Goal: Task Accomplishment & Management: Use online tool/utility

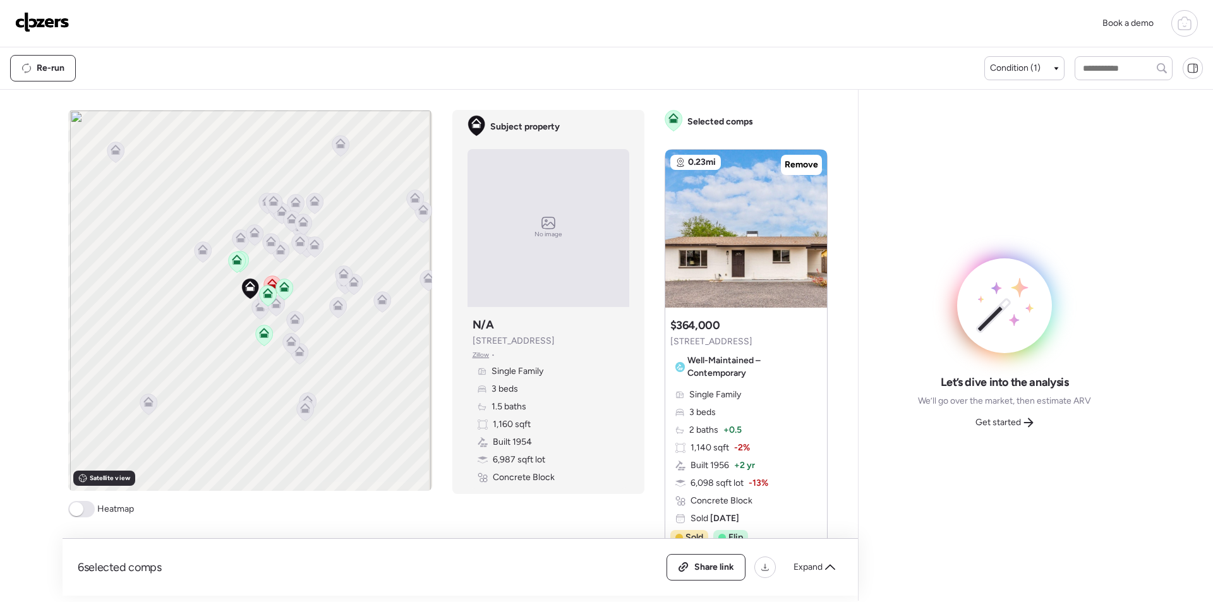
click at [50, 26] on img at bounding box center [42, 22] width 54 height 20
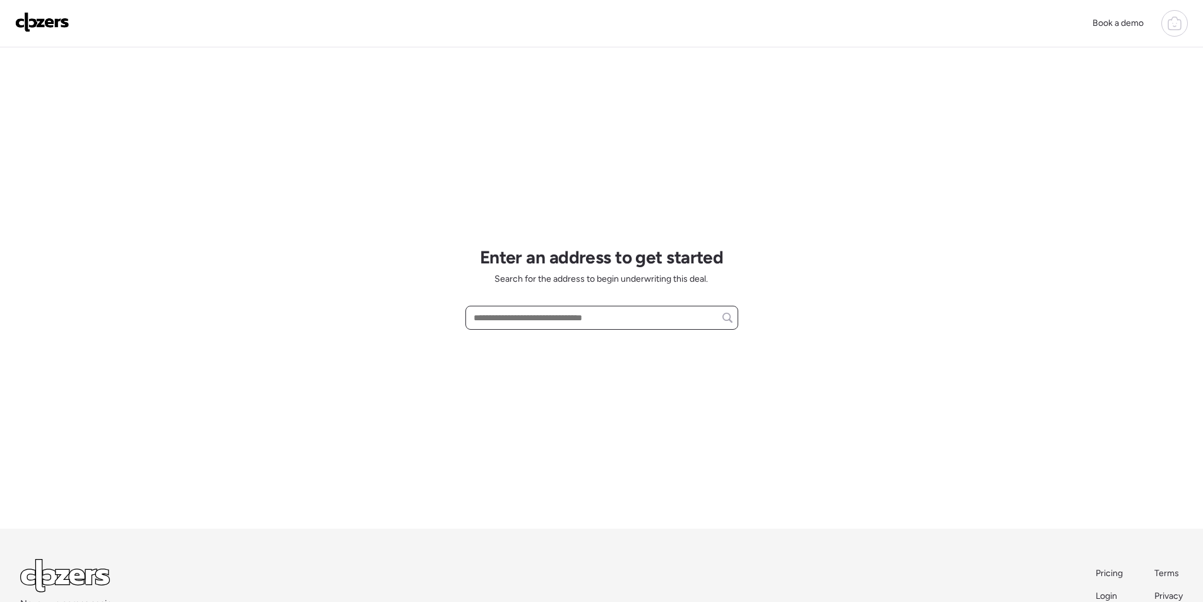
click at [562, 325] on input "text" at bounding box center [602, 318] width 262 height 18
paste input "**********"
click at [553, 337] on span "1509 W Pepper Pl, Mesa, AZ, 85201" at bounding box center [512, 341] width 82 height 13
type input "**********"
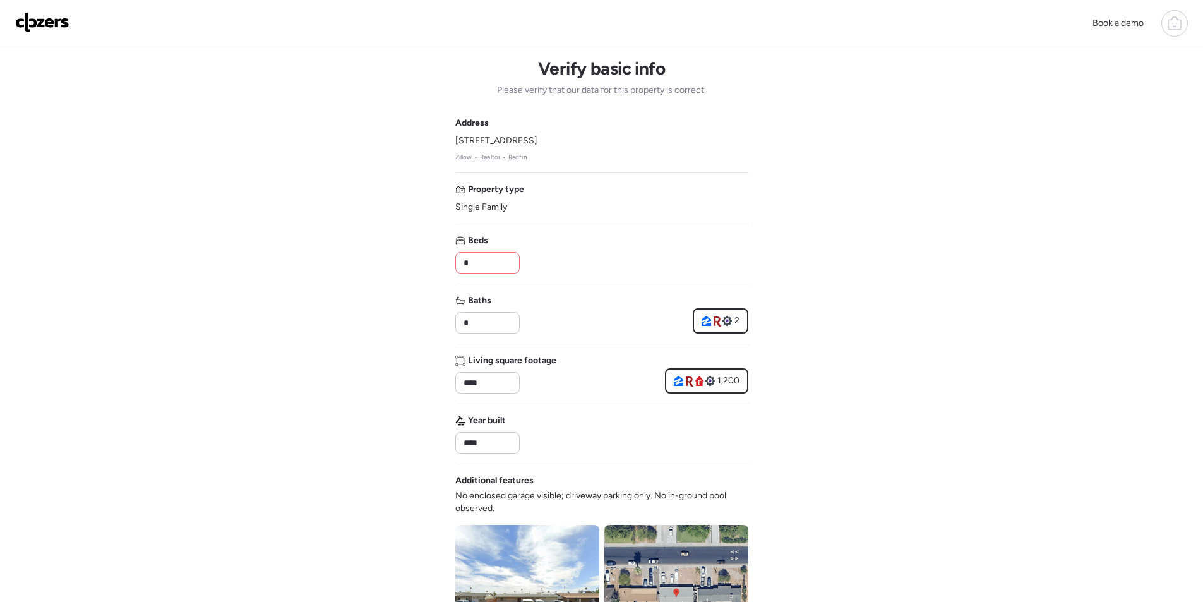
click at [483, 262] on input "*" at bounding box center [487, 263] width 53 height 18
click at [485, 262] on input "**" at bounding box center [487, 263] width 53 height 18
type input "*"
click at [610, 256] on div "Beds *" at bounding box center [601, 253] width 293 height 39
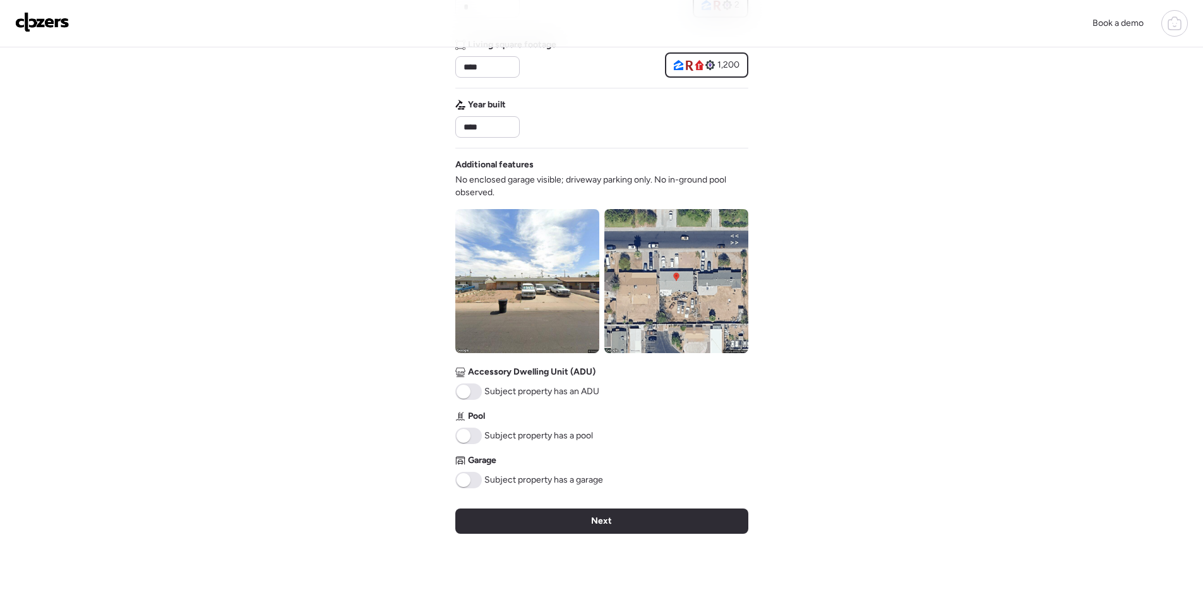
scroll to position [379, 0]
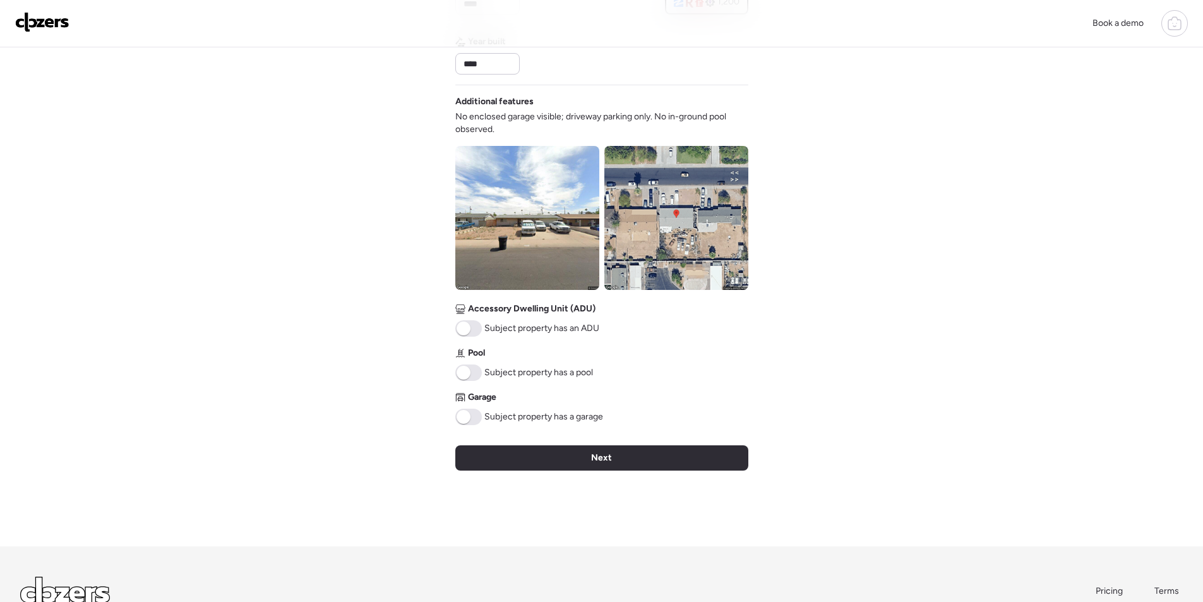
click at [473, 416] on span at bounding box center [468, 417] width 27 height 16
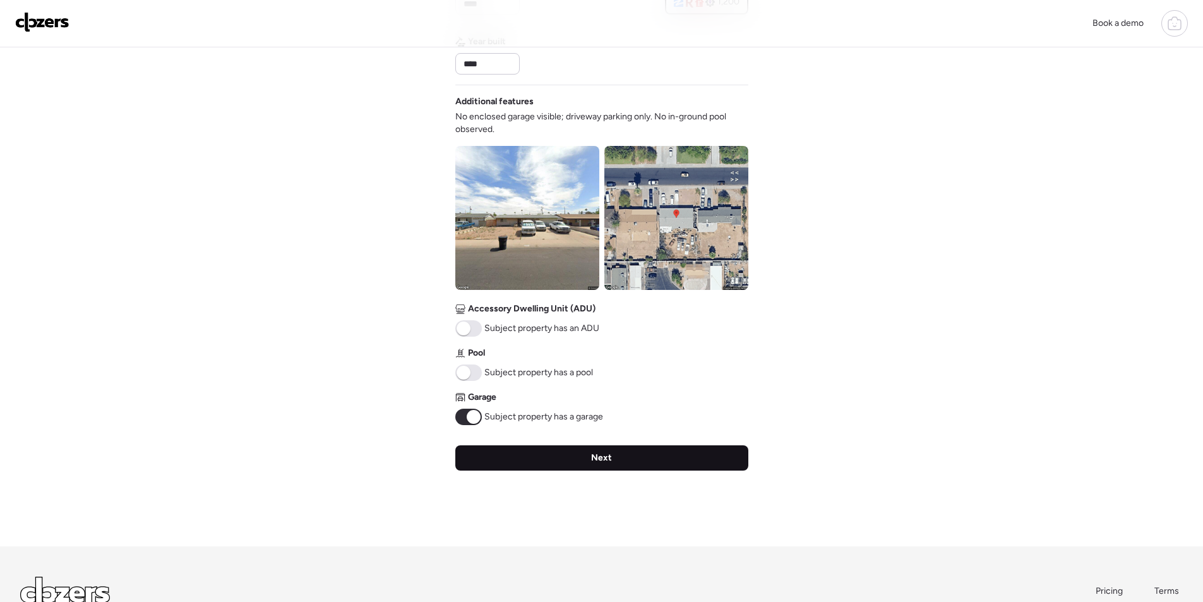
click at [531, 448] on div "Next" at bounding box center [601, 457] width 293 height 25
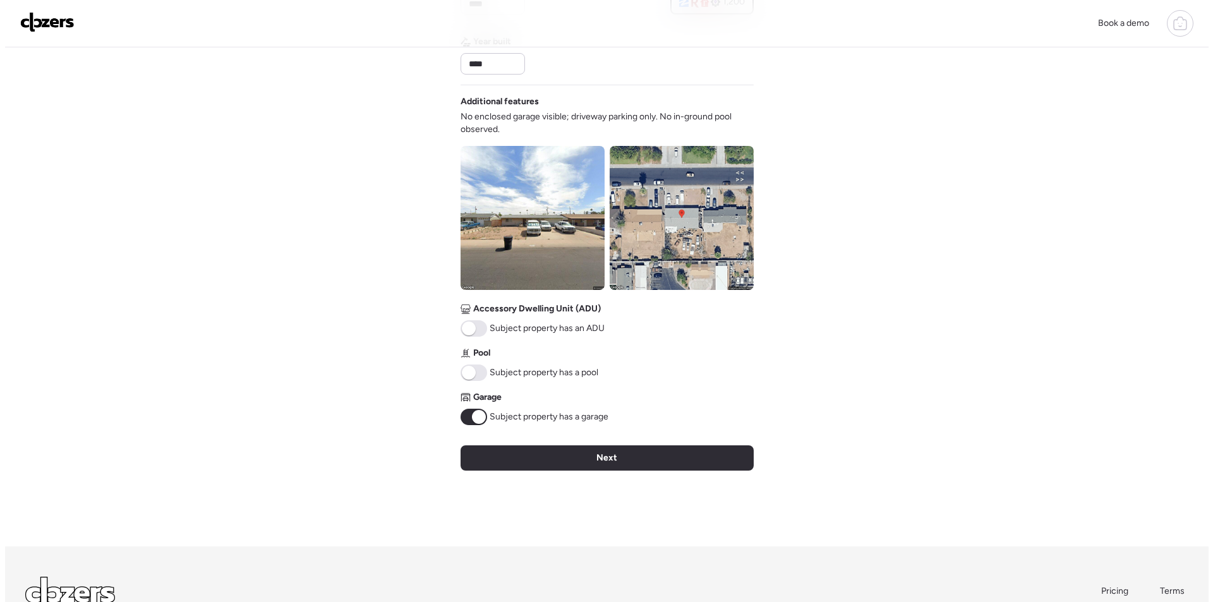
scroll to position [0, 0]
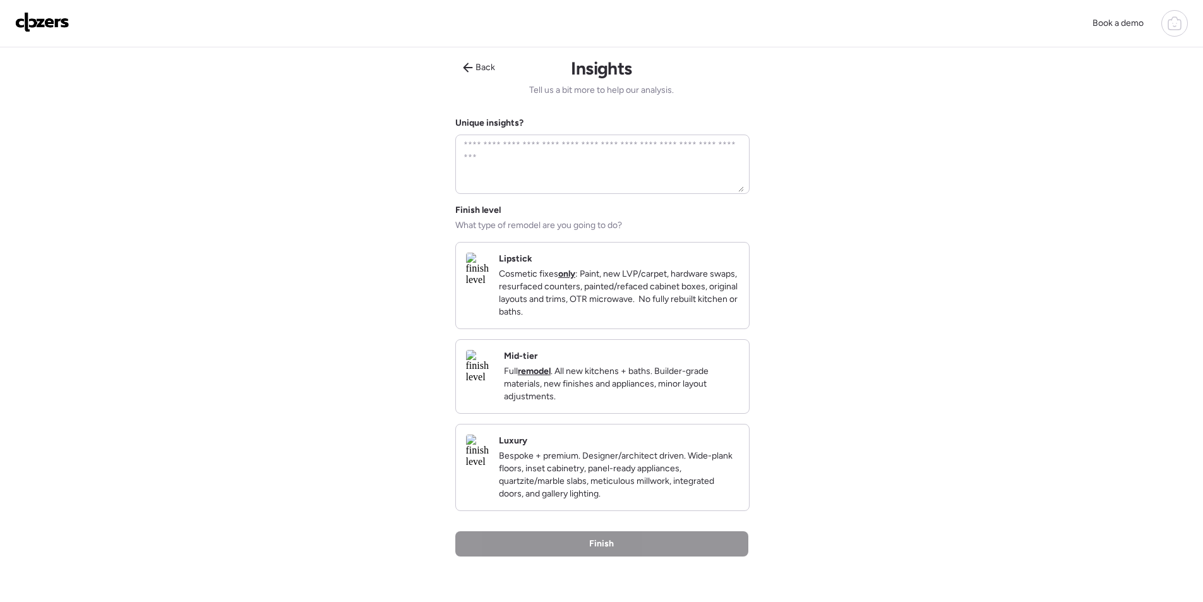
drag, startPoint x: 708, startPoint y: 418, endPoint x: 699, endPoint y: 416, distance: 9.0
click at [707, 413] on div "Mid-tier Full remodel . All new kitchens + baths. Builder-grade materials, new …" at bounding box center [602, 376] width 293 height 73
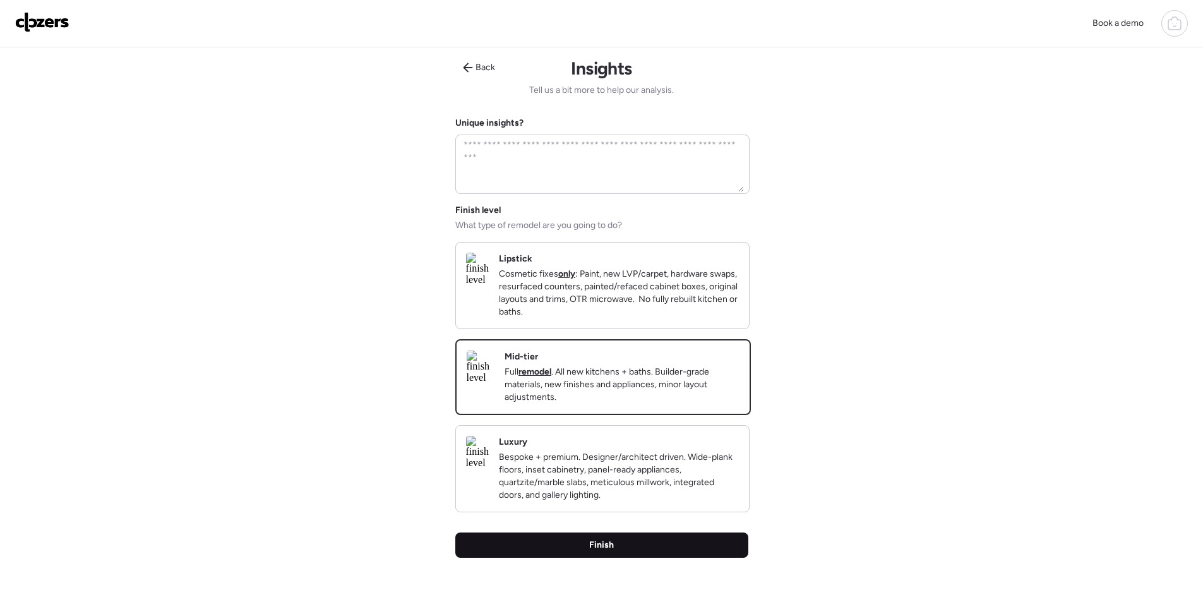
click at [644, 558] on div "Finish" at bounding box center [601, 545] width 293 height 25
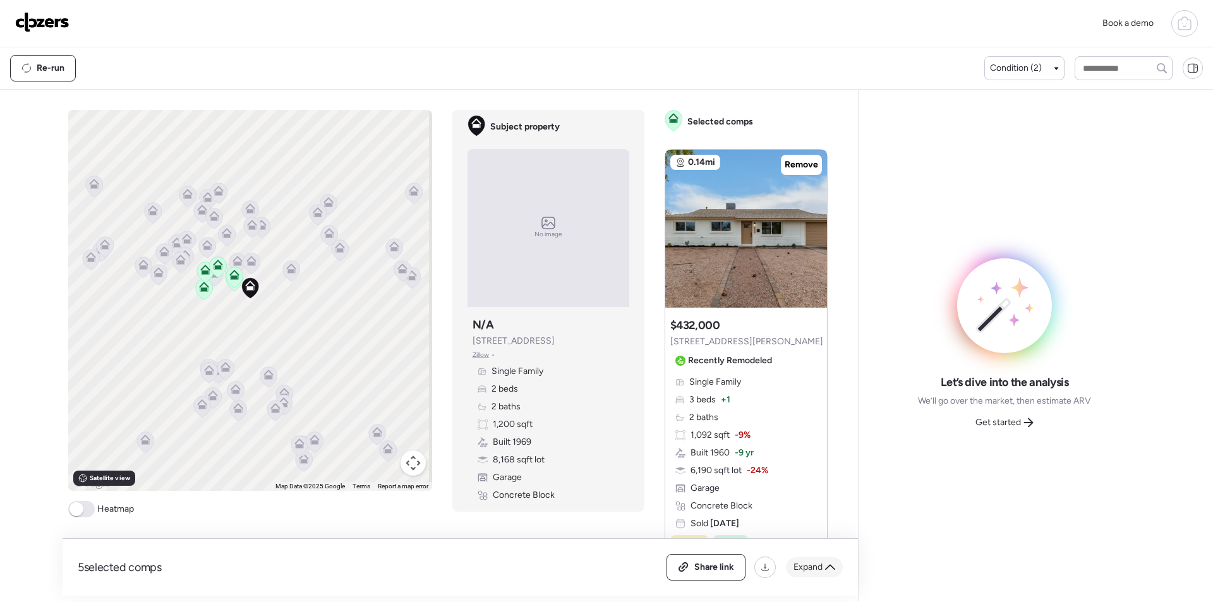
click at [810, 565] on span "Expand" at bounding box center [807, 567] width 29 height 13
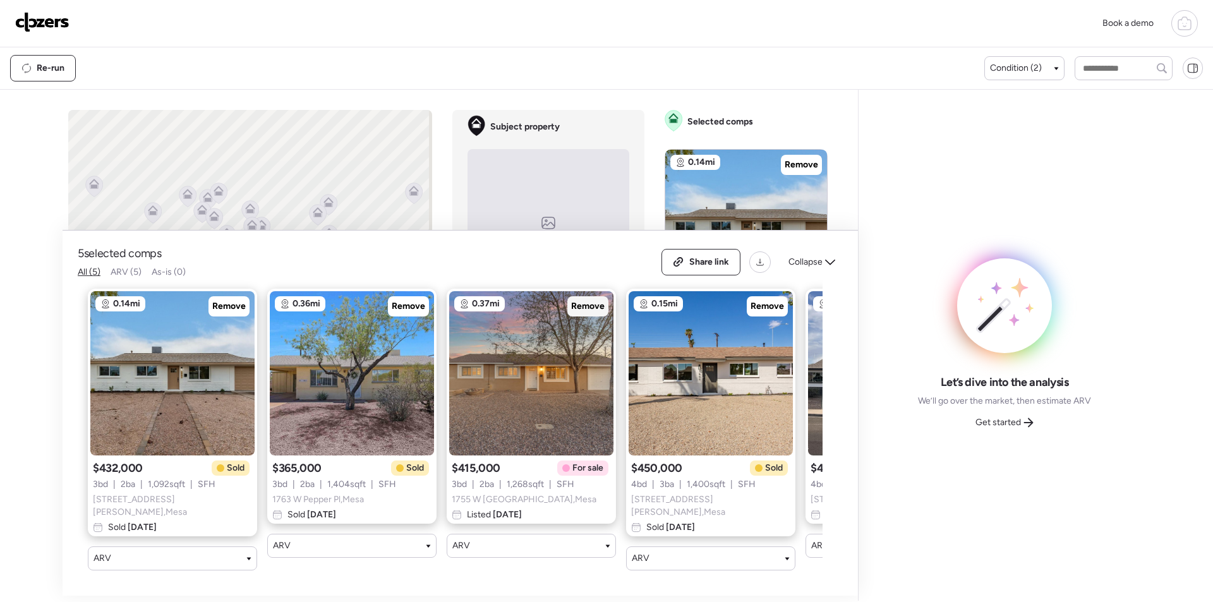
click at [593, 317] on div "Remove" at bounding box center [587, 306] width 41 height 20
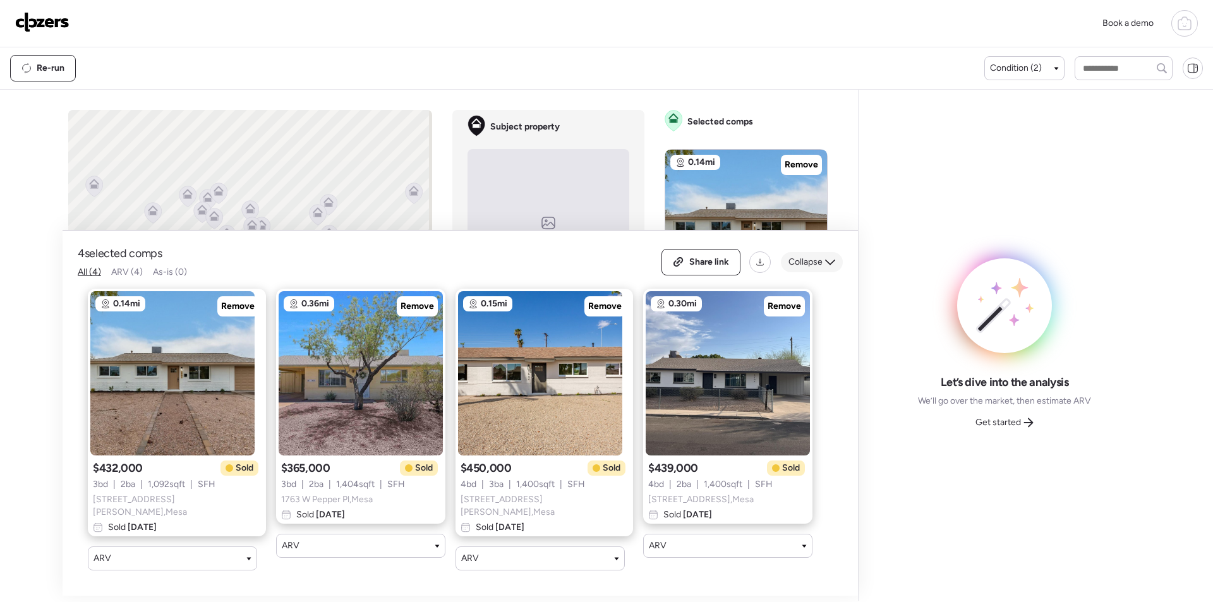
click at [805, 256] on div "Collapse" at bounding box center [812, 262] width 62 height 20
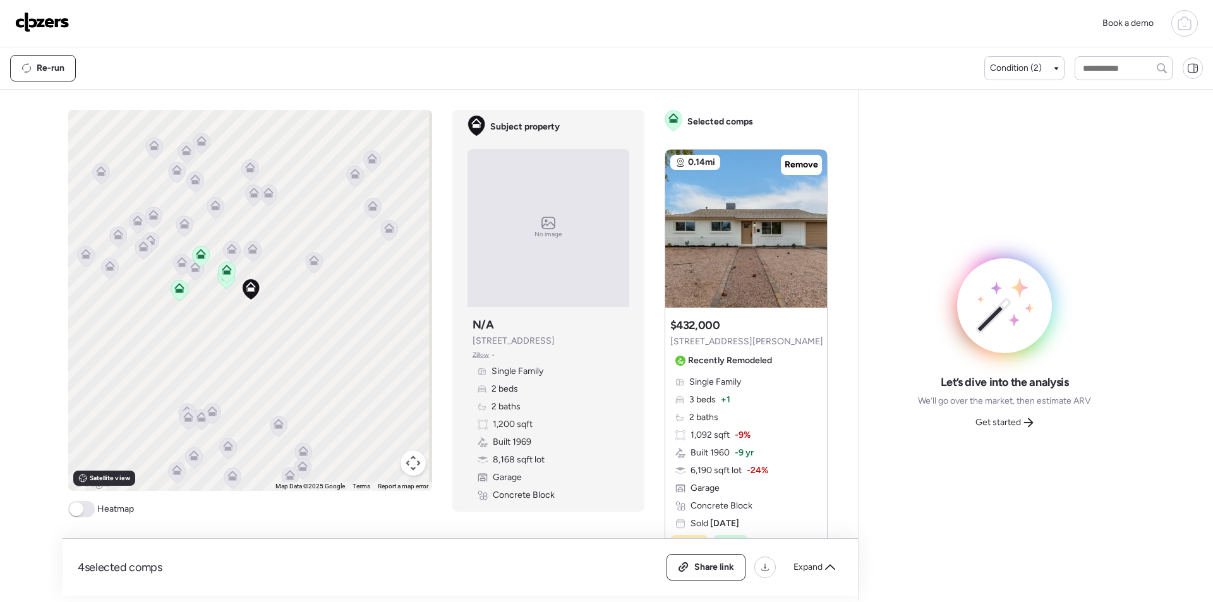
click at [252, 250] on icon at bounding box center [253, 249] width 10 height 10
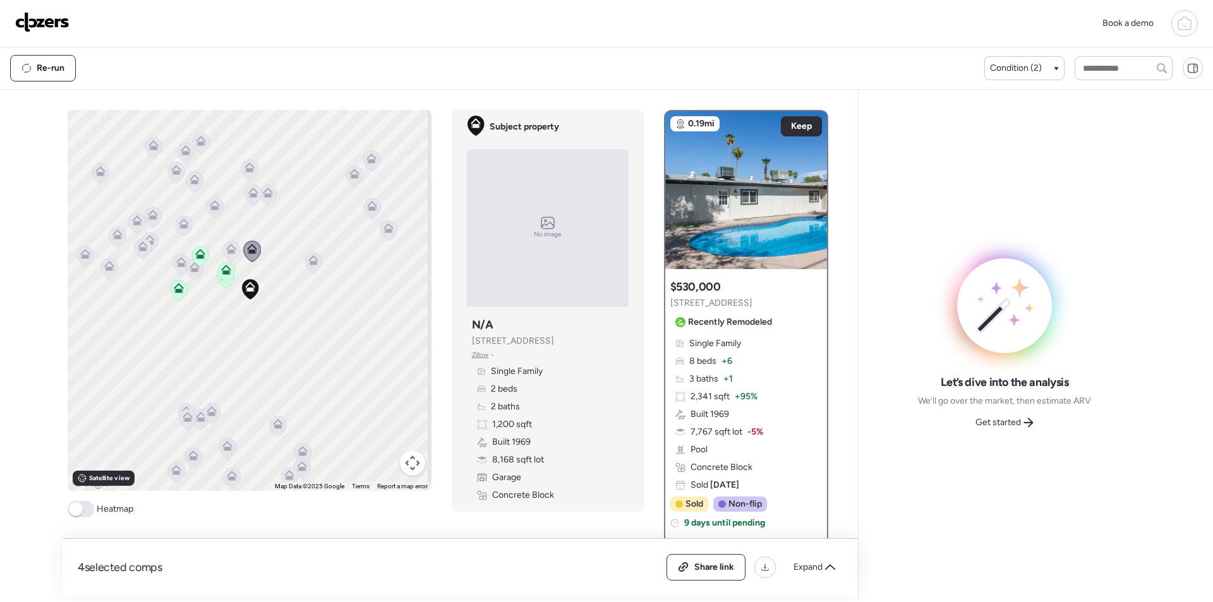
click at [383, 232] on icon at bounding box center [388, 228] width 10 height 10
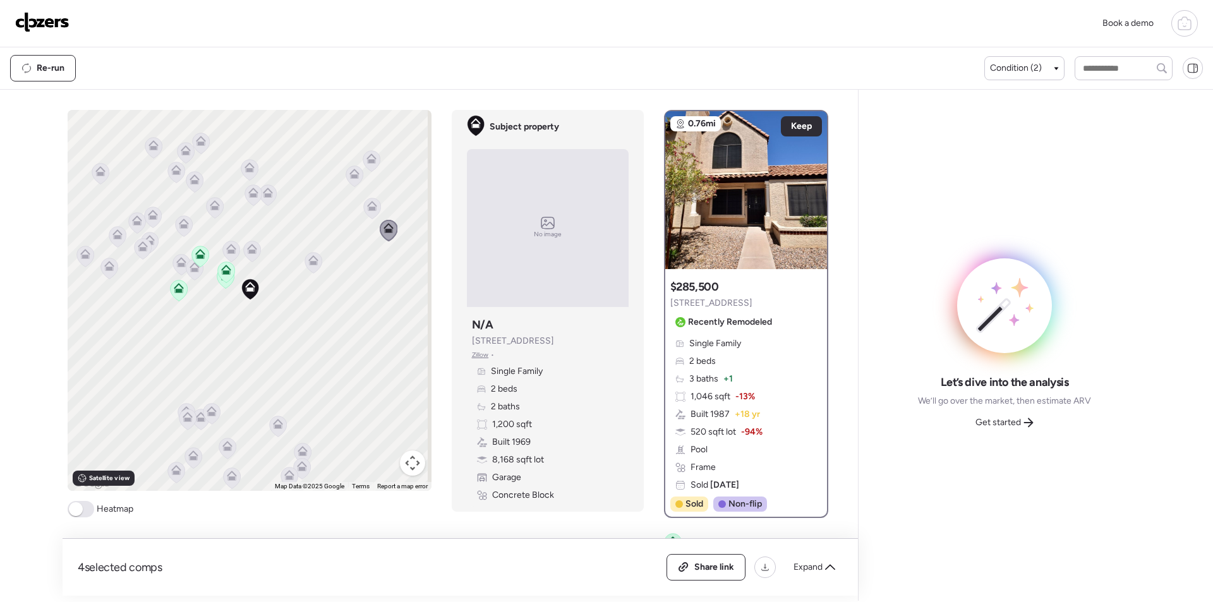
click at [315, 266] on icon at bounding box center [313, 262] width 17 height 21
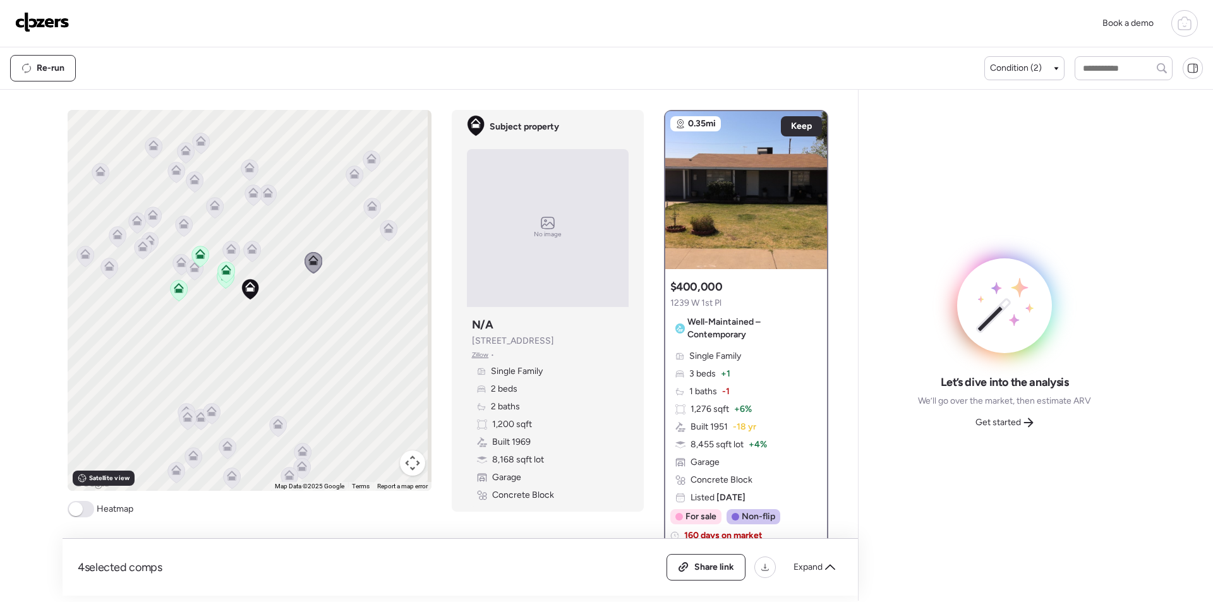
click at [256, 258] on icon at bounding box center [252, 251] width 18 height 21
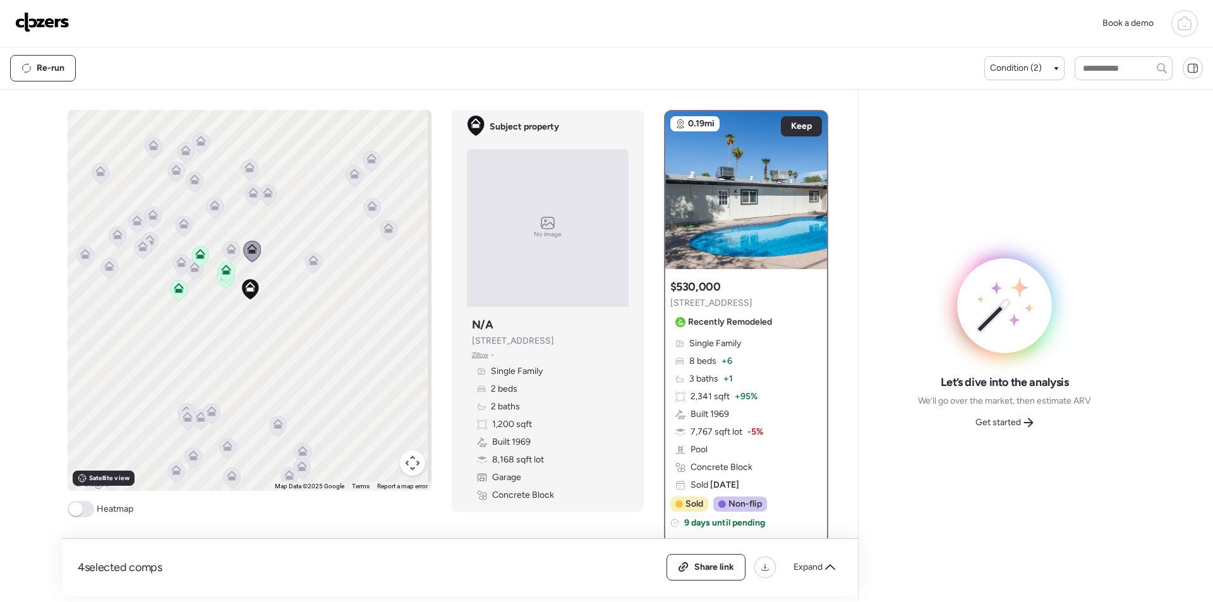
click at [224, 243] on icon at bounding box center [230, 251] width 17 height 21
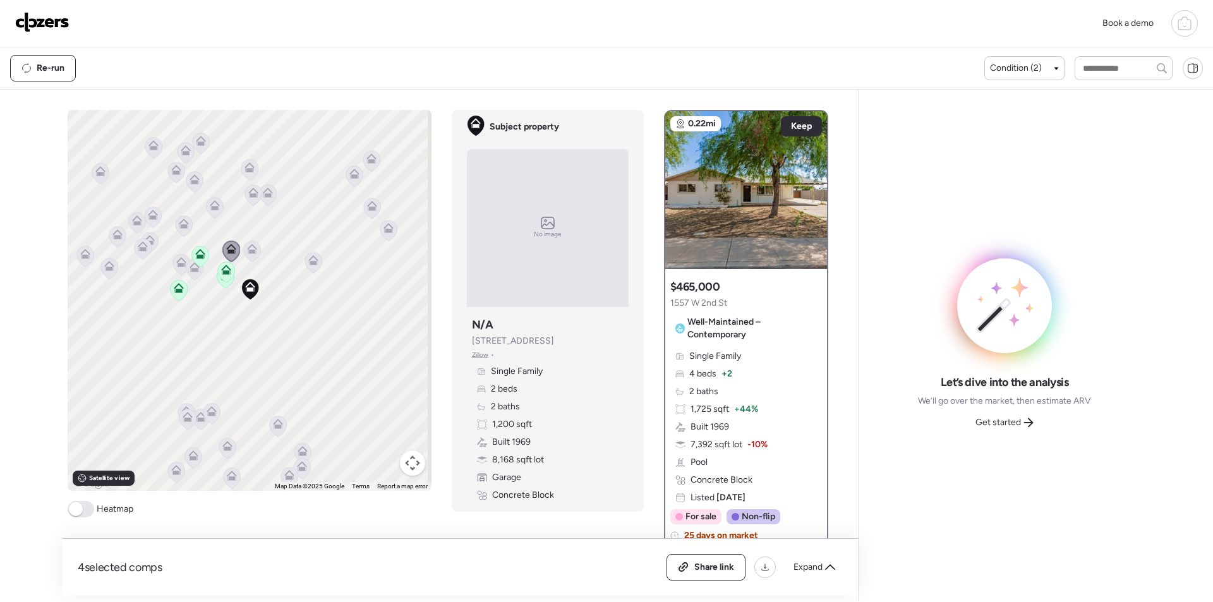
click at [191, 274] on icon at bounding box center [194, 269] width 17 height 21
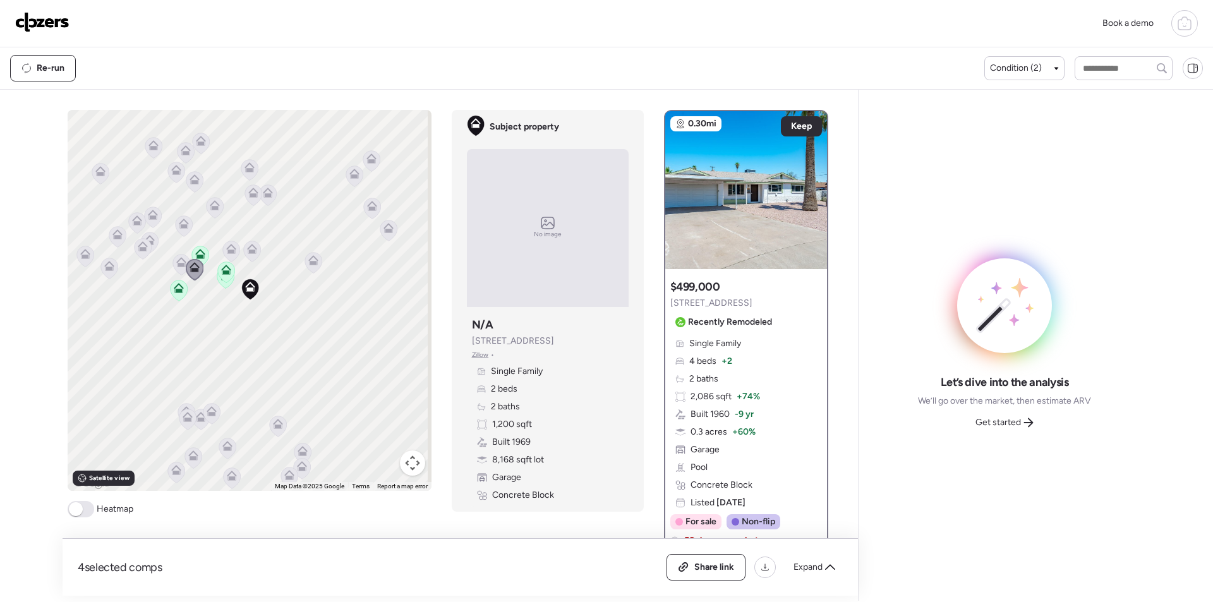
click at [176, 260] on icon at bounding box center [181, 262] width 10 height 10
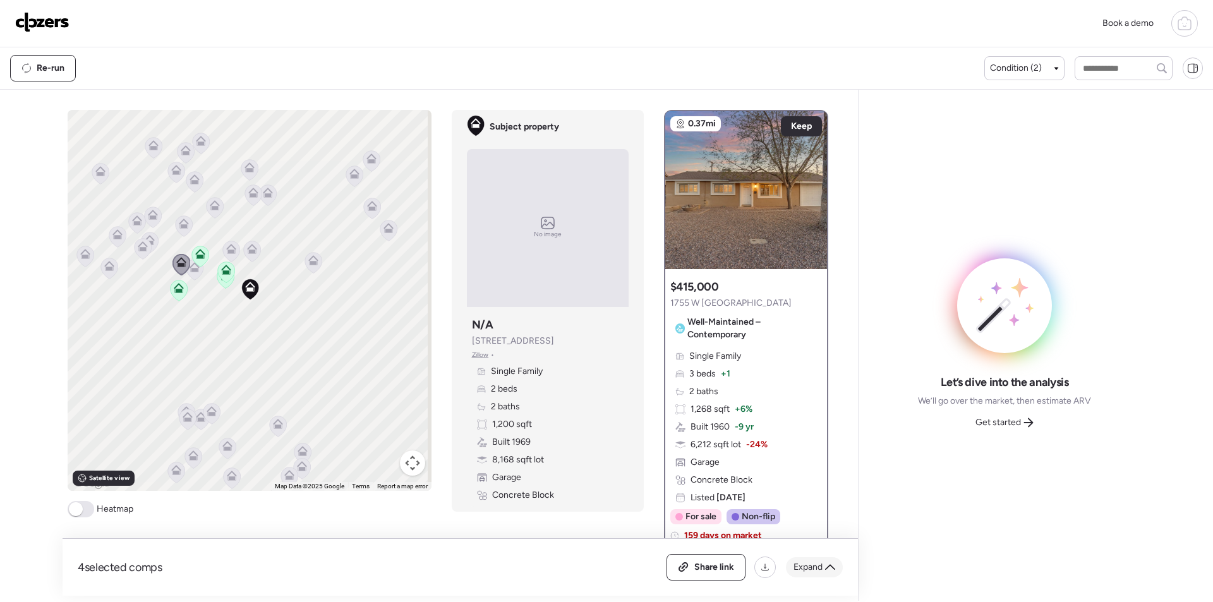
click at [811, 558] on div "Expand" at bounding box center [814, 567] width 57 height 20
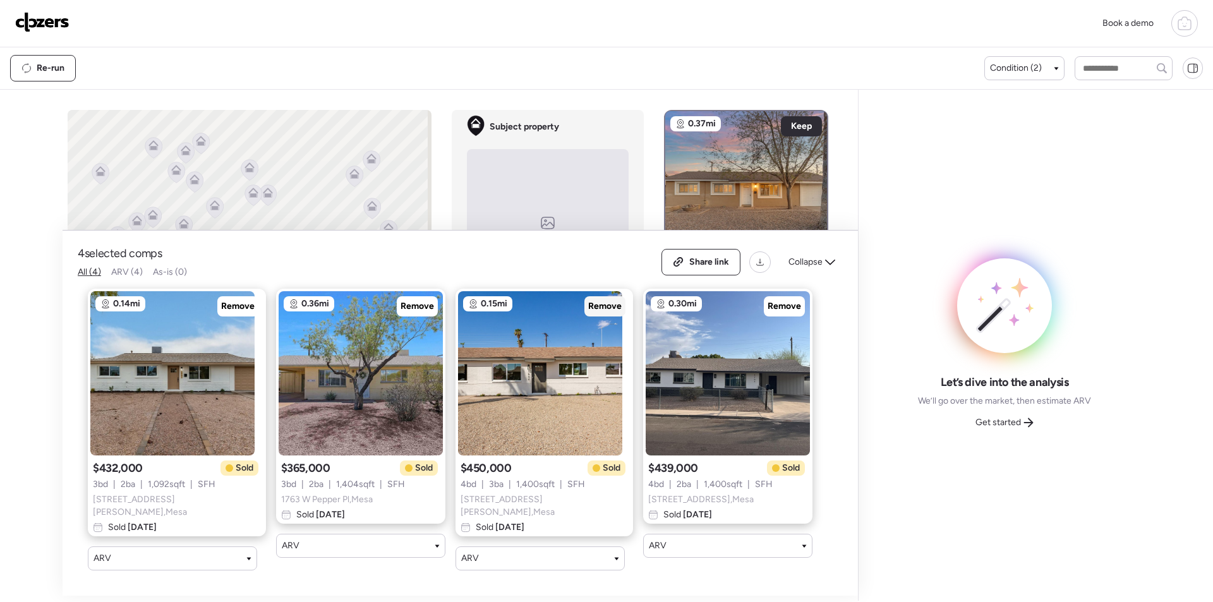
click at [594, 317] on div "Remove" at bounding box center [604, 306] width 41 height 20
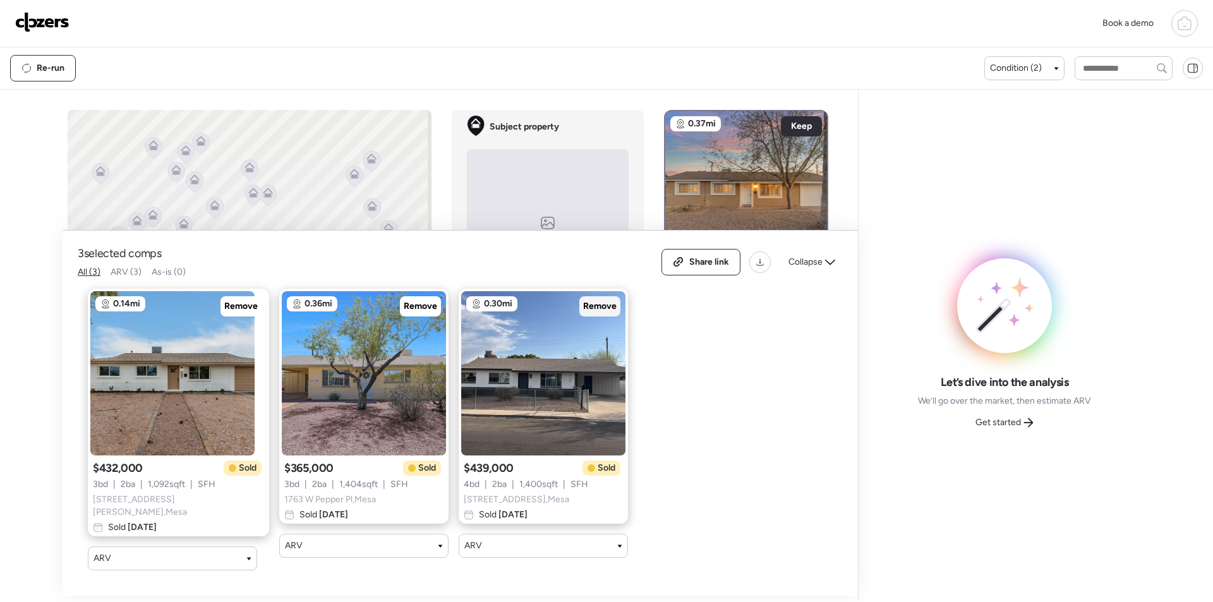
click at [583, 311] on span "Remove" at bounding box center [599, 306] width 33 height 13
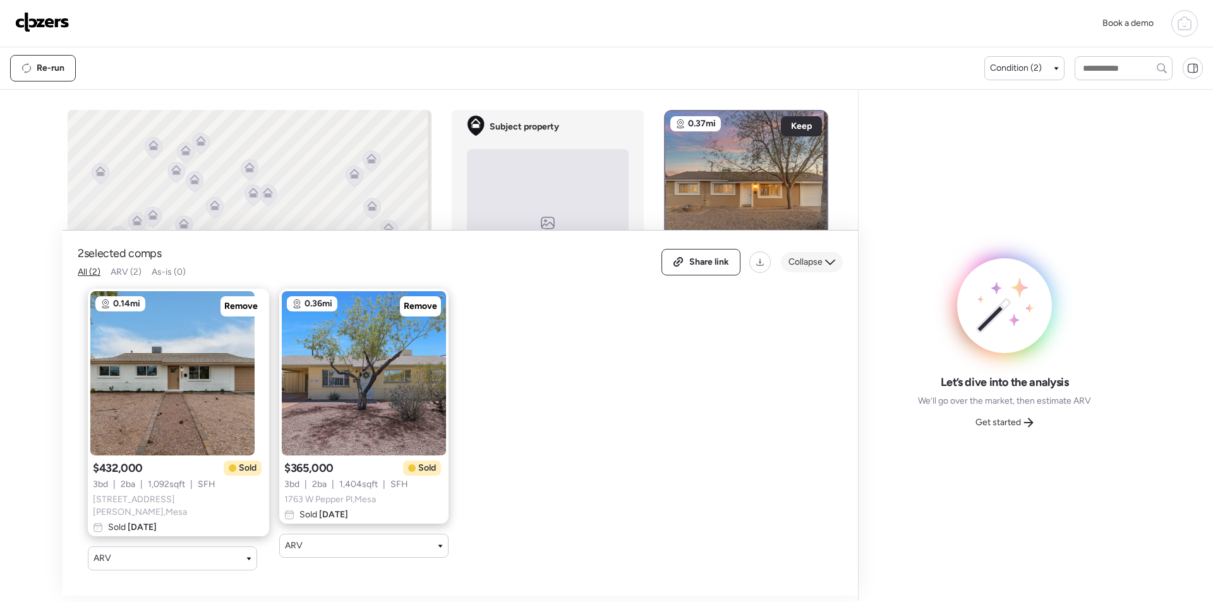
click at [802, 268] on span "Collapse" at bounding box center [805, 262] width 34 height 13
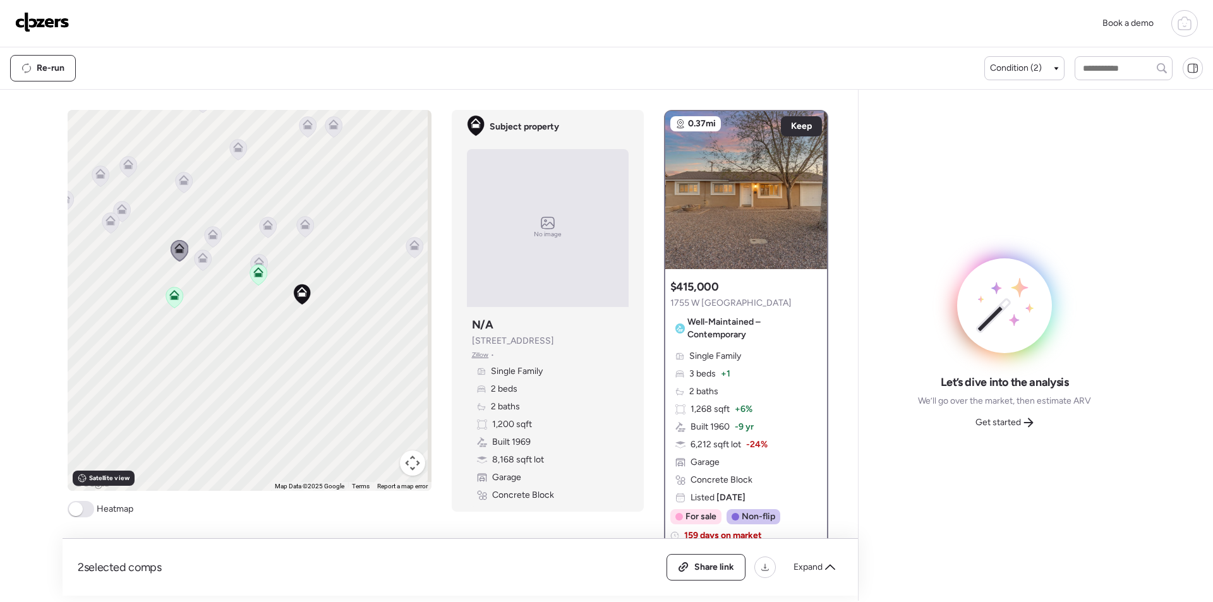
click at [186, 186] on icon at bounding box center [183, 182] width 17 height 21
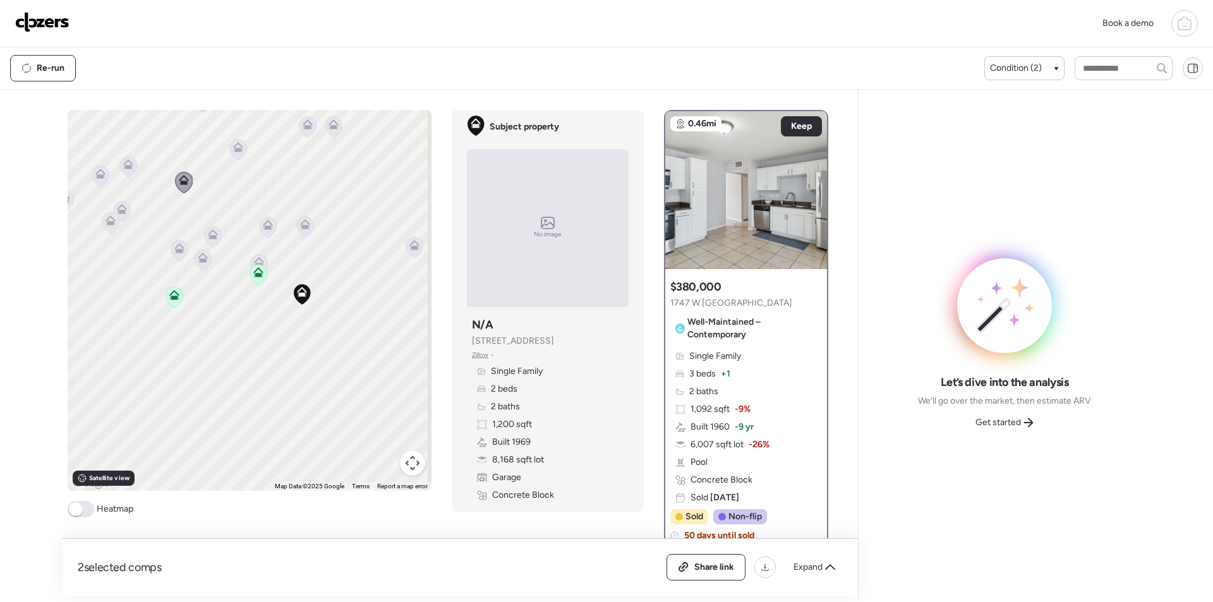
click at [231, 159] on icon at bounding box center [238, 149] width 18 height 21
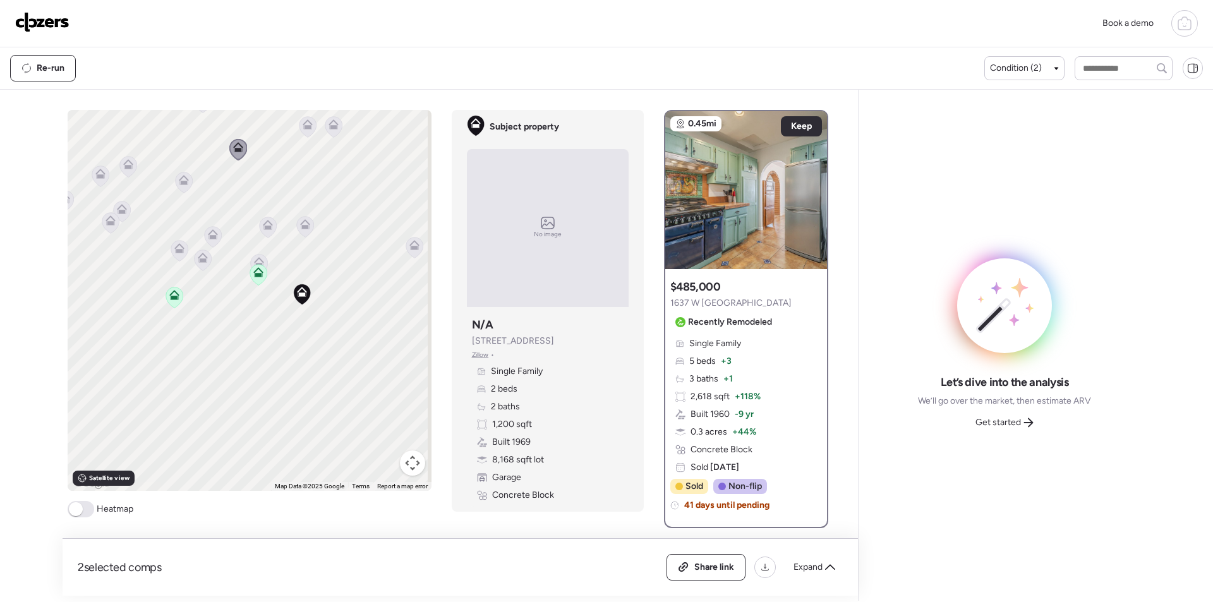
click at [124, 214] on icon at bounding box center [121, 211] width 17 height 21
click at [119, 217] on icon at bounding box center [121, 211] width 17 height 21
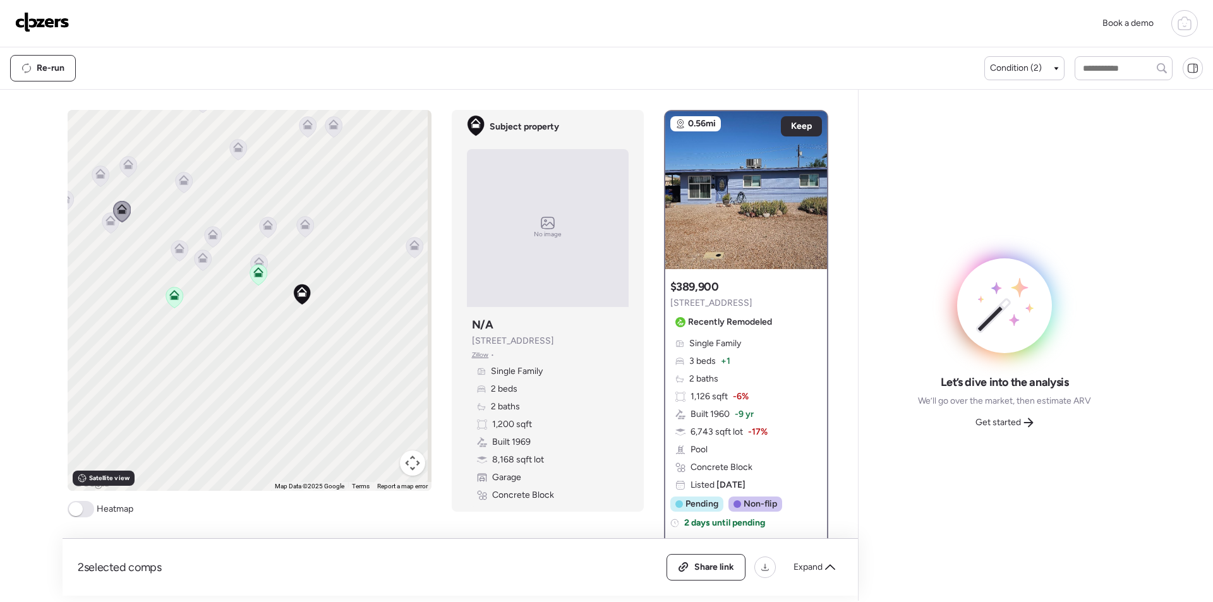
click at [93, 239] on div "To activate drag with keyboard, press Alt + Enter. Once in keyboard drag state,…" at bounding box center [250, 300] width 364 height 381
click at [104, 232] on icon at bounding box center [111, 222] width 18 height 21
click at [109, 226] on icon at bounding box center [110, 222] width 17 height 21
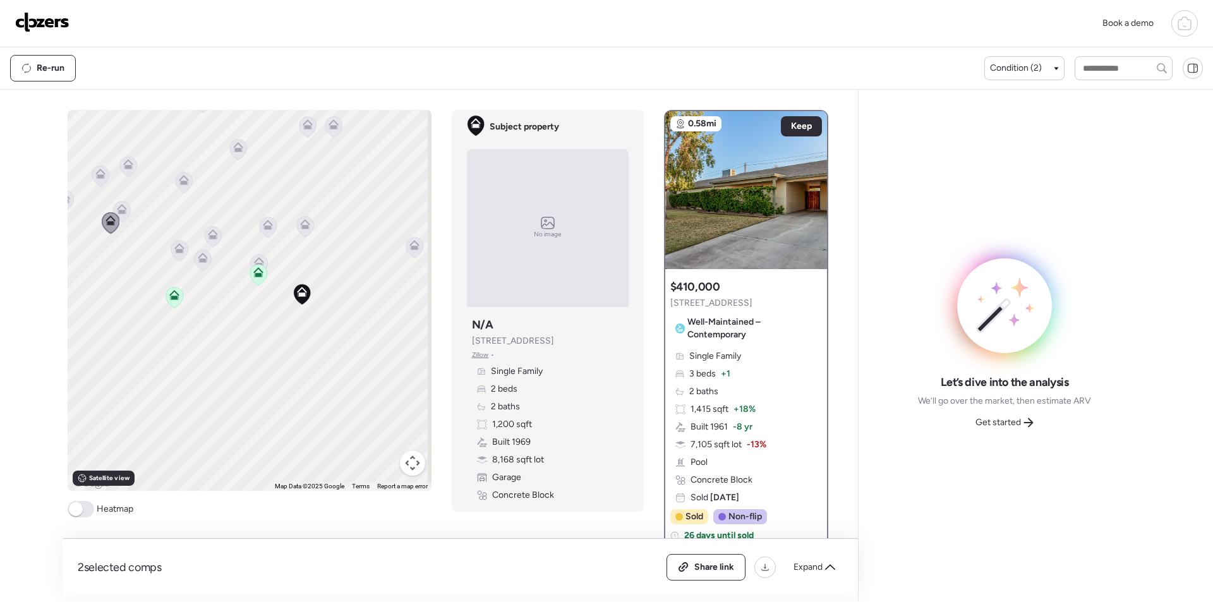
click at [100, 181] on icon at bounding box center [100, 176] width 17 height 21
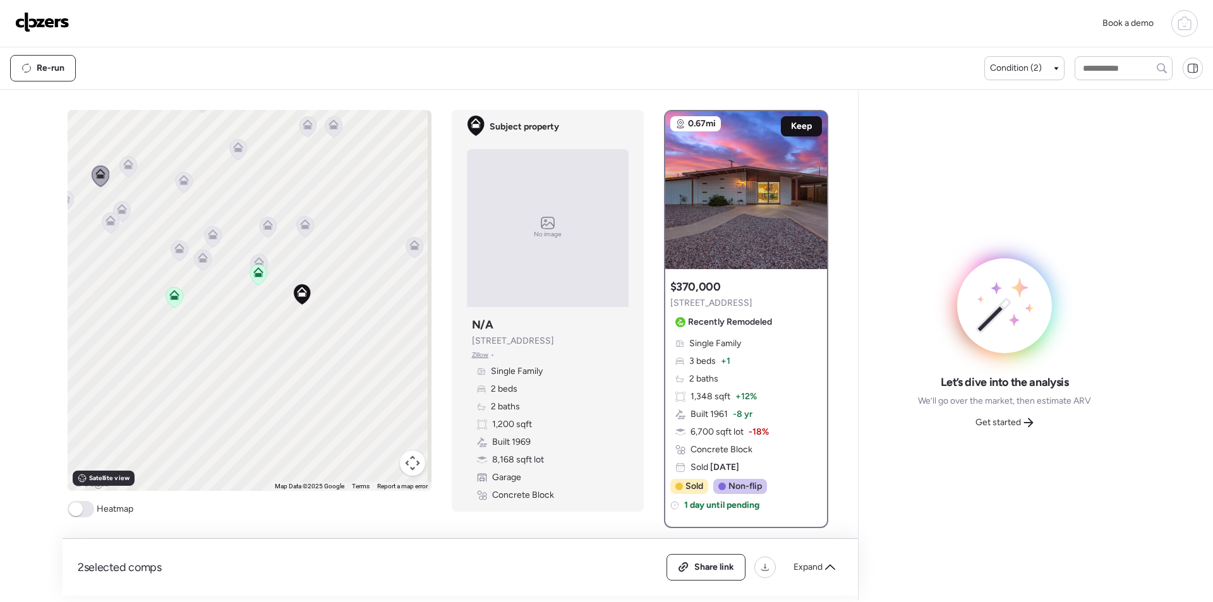
click at [787, 119] on div "Keep" at bounding box center [801, 126] width 41 height 20
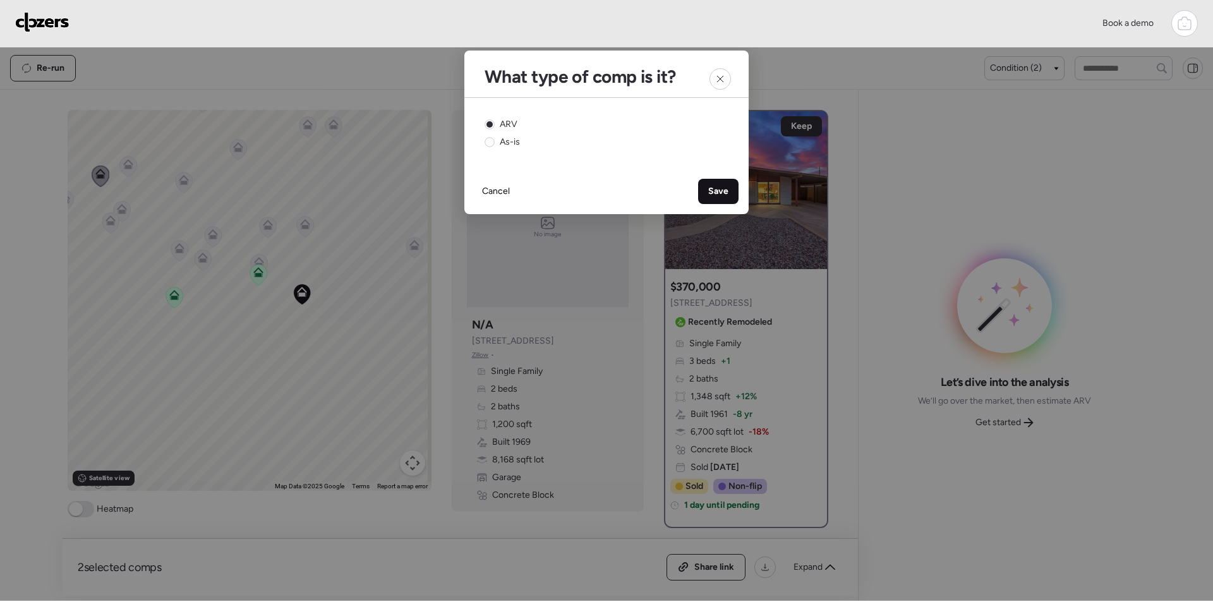
click at [717, 193] on span "Save" at bounding box center [718, 191] width 20 height 13
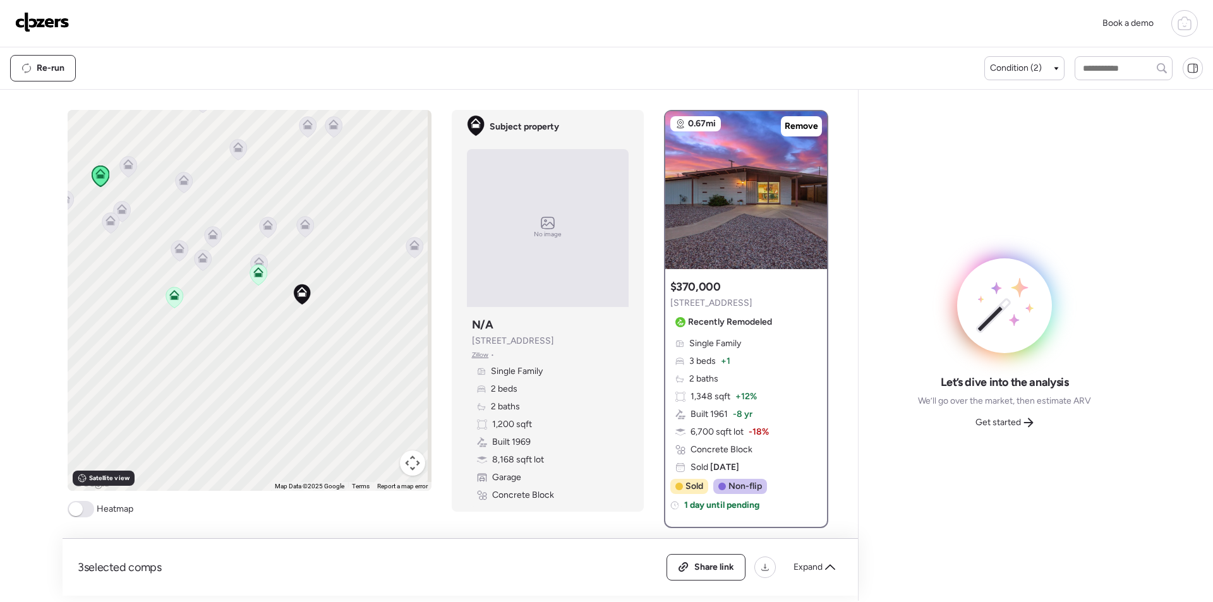
click at [128, 169] on icon at bounding box center [128, 164] width 10 height 10
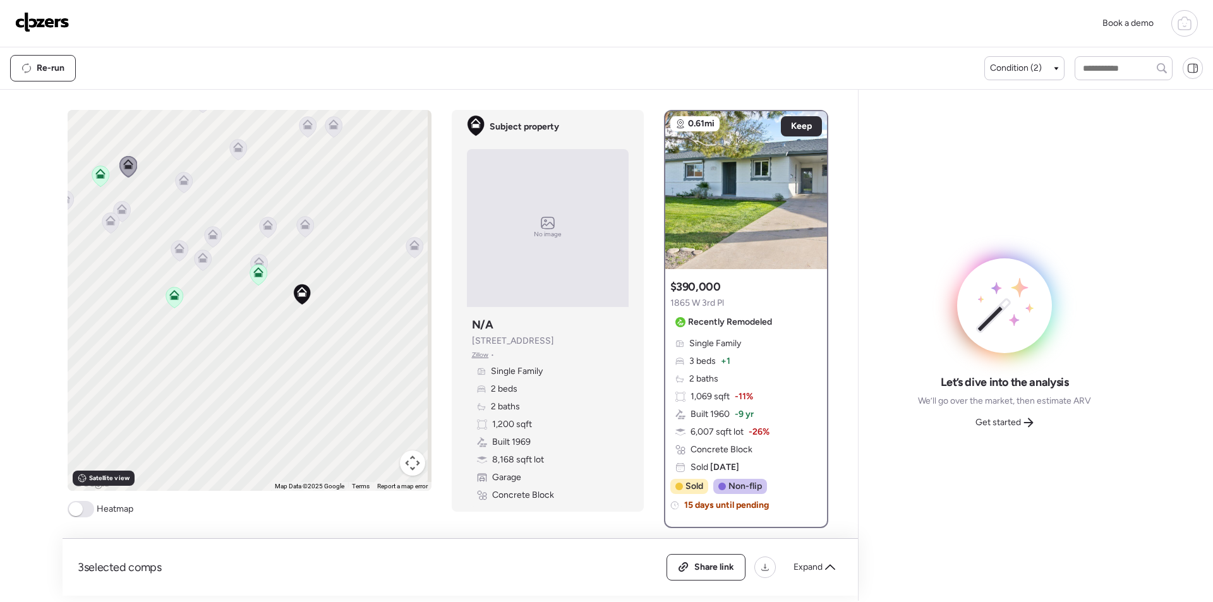
click at [301, 131] on icon at bounding box center [307, 126] width 17 height 21
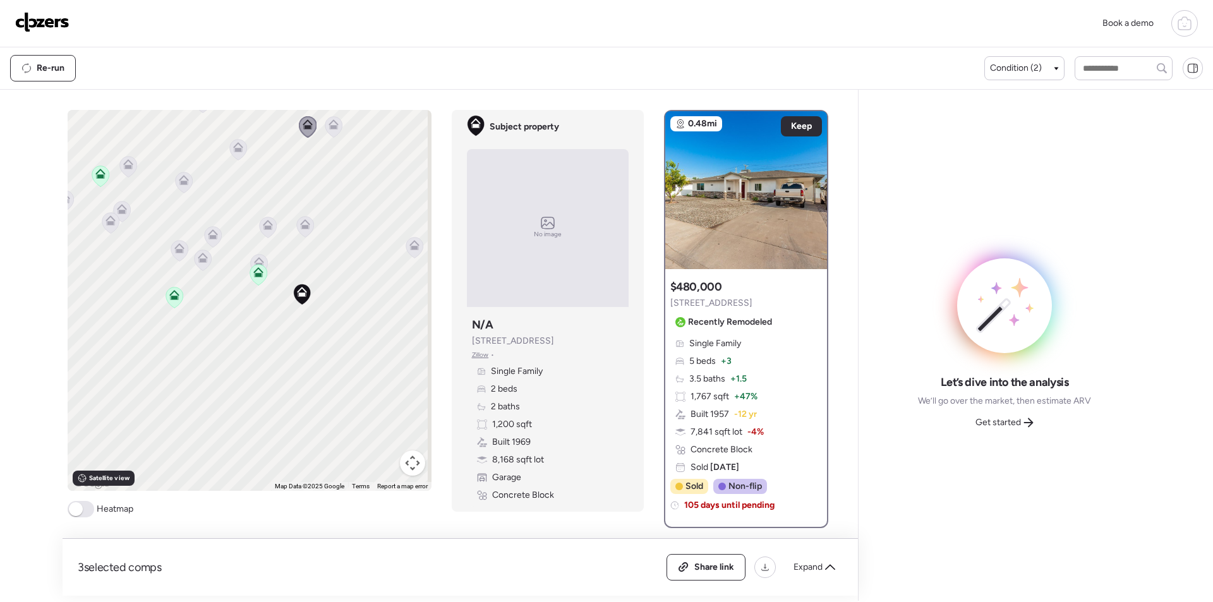
click at [127, 168] on icon at bounding box center [128, 167] width 8 height 4
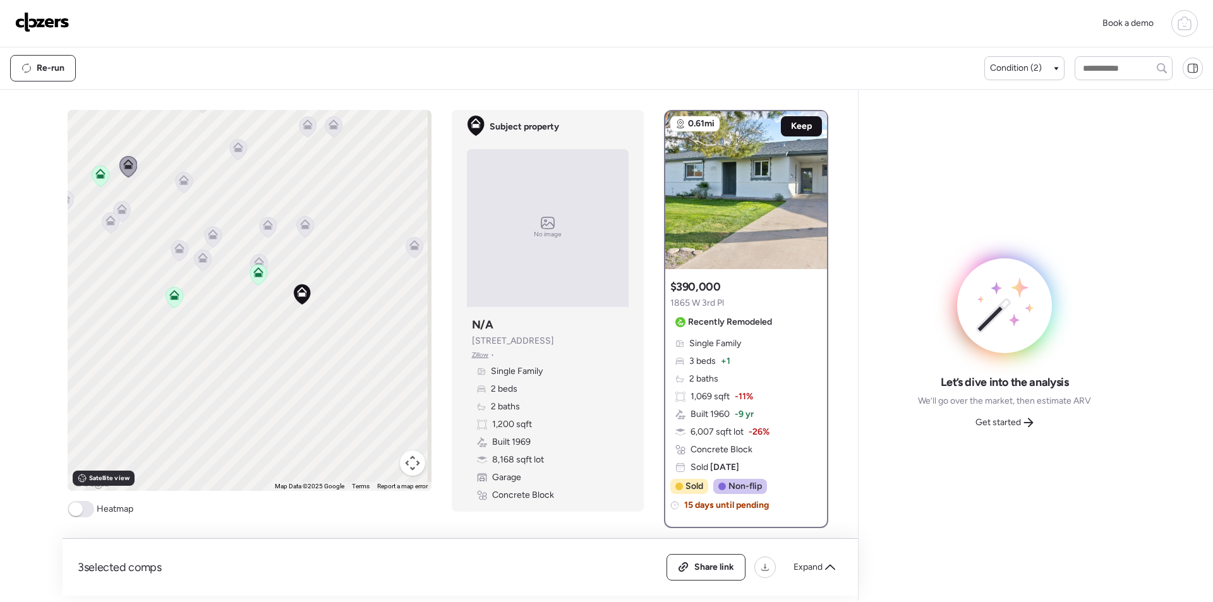
click at [791, 129] on span "Keep" at bounding box center [801, 126] width 21 height 13
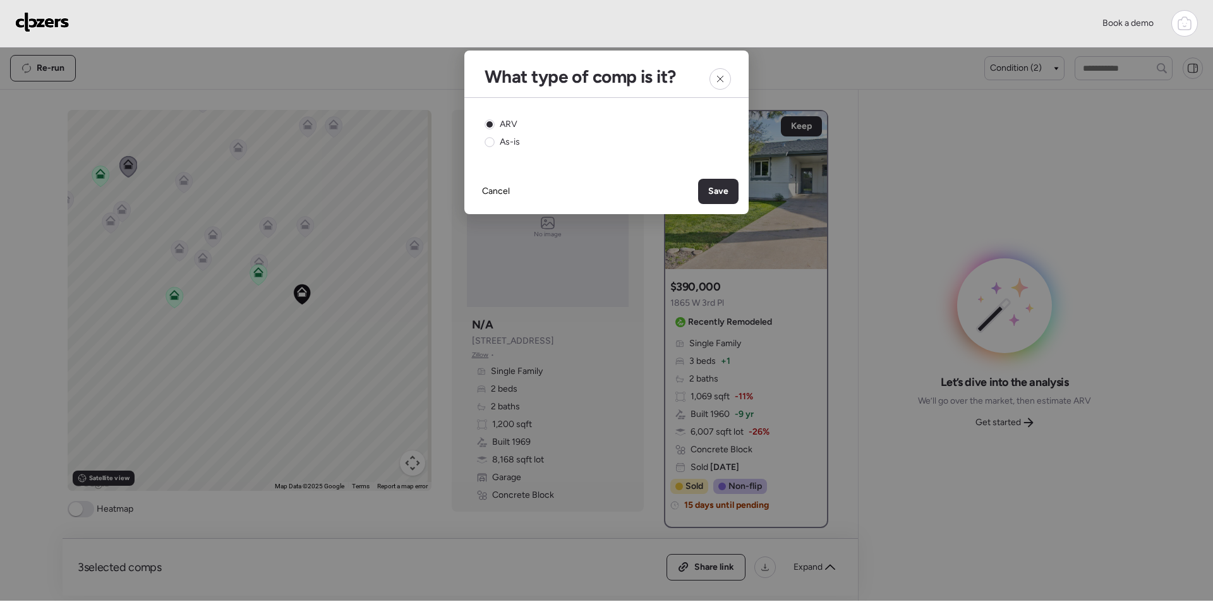
click at [711, 195] on span "Save" at bounding box center [718, 191] width 20 height 13
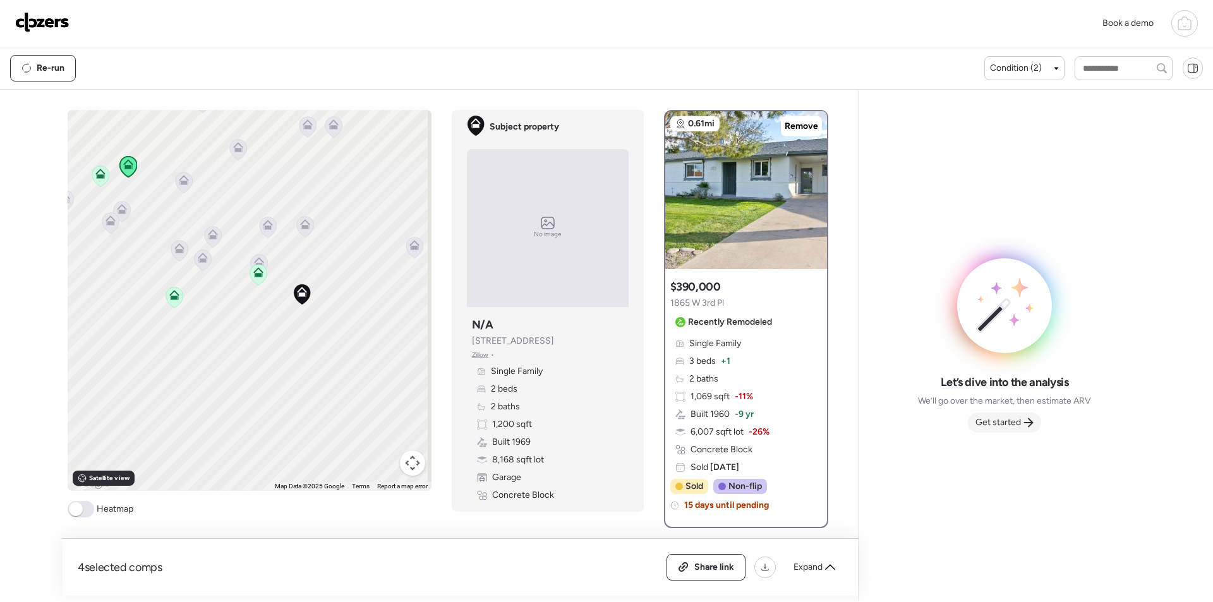
click at [1020, 426] on span "Get started" at bounding box center [997, 422] width 45 height 13
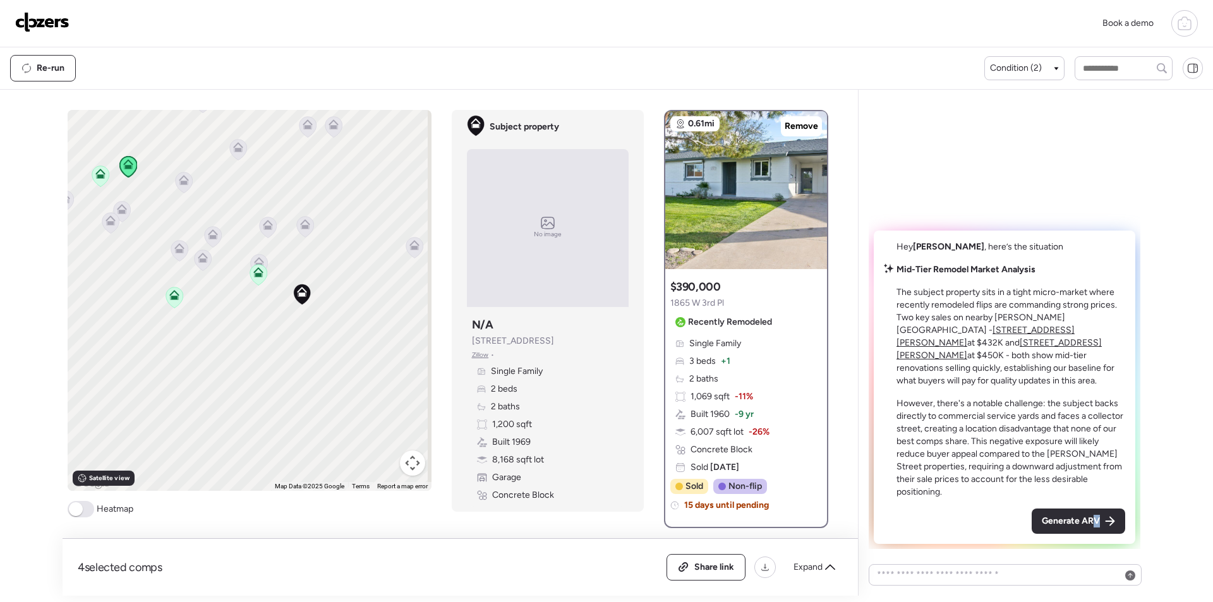
click at [1097, 517] on span "Generate ARV" at bounding box center [1071, 521] width 58 height 13
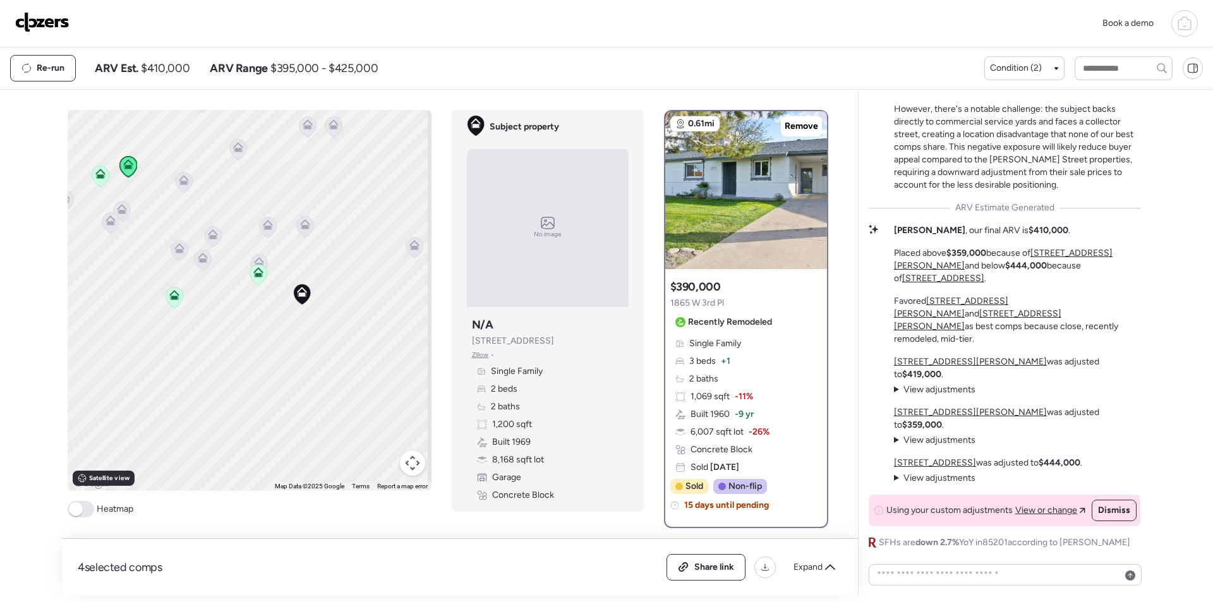
click at [161, 70] on span "$410,000" at bounding box center [165, 68] width 49 height 15
click at [160, 70] on span "$410,000" at bounding box center [165, 68] width 49 height 15
copy span "410,000"
drag, startPoint x: 711, startPoint y: 561, endPoint x: 706, endPoint y: 552, distance: 10.2
click at [711, 562] on span "Share link" at bounding box center [714, 567] width 40 height 13
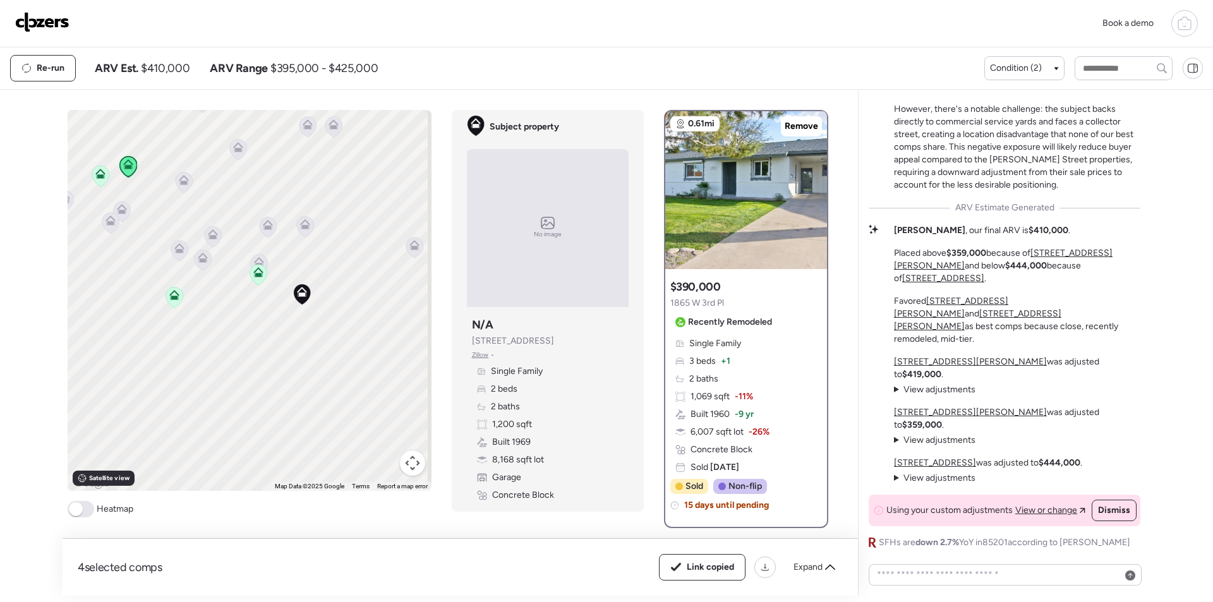
click at [31, 21] on img at bounding box center [42, 22] width 54 height 20
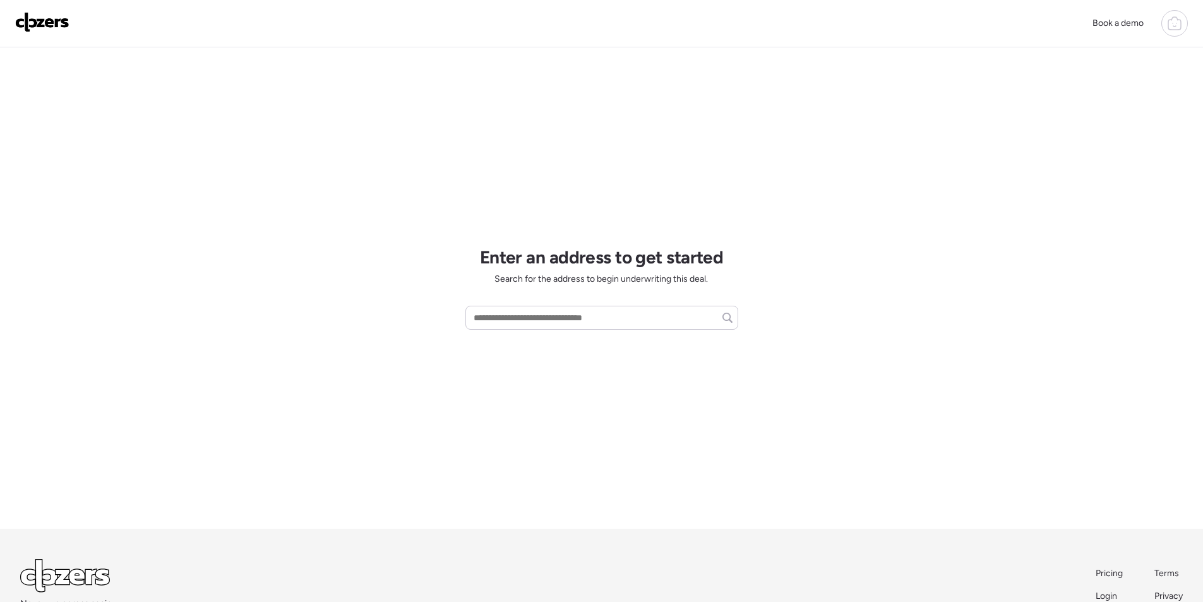
click at [526, 330] on div "Enter an address to get started Search for the address to begin underwriting th…" at bounding box center [602, 287] width 273 height 481
click at [526, 313] on input "text" at bounding box center [602, 318] width 262 height 18
paste input "**********"
drag, startPoint x: 540, startPoint y: 318, endPoint x: 579, endPoint y: 316, distance: 39.2
click at [579, 316] on input "**********" at bounding box center [602, 318] width 262 height 18
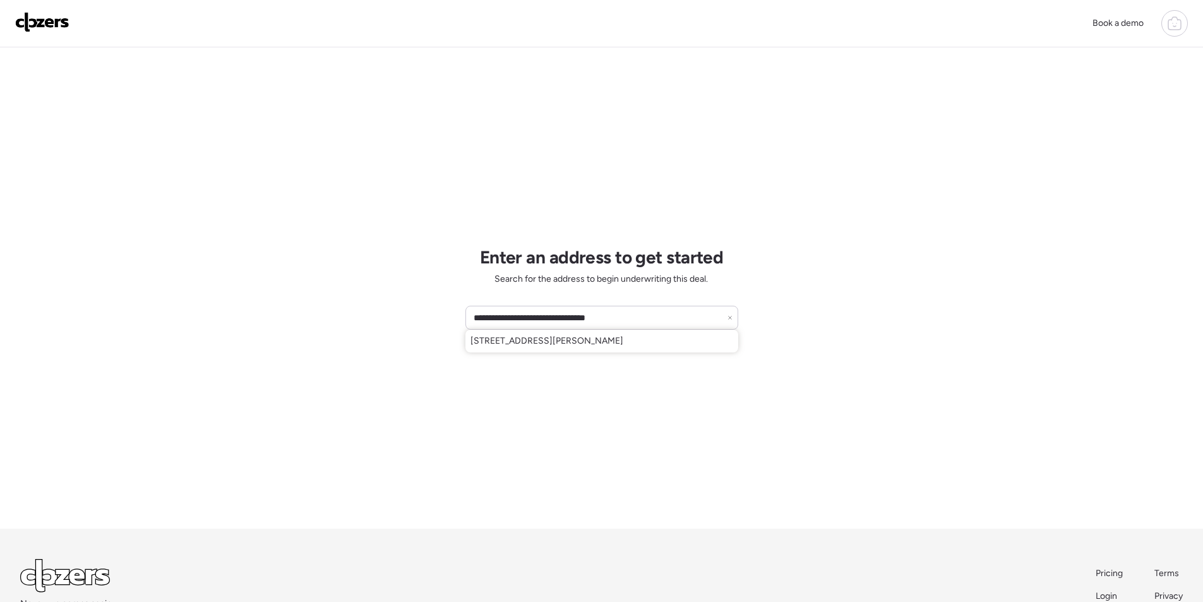
click at [565, 345] on span "916 W Pierson St, Phoenix, AZ, 85013" at bounding box center [547, 341] width 153 height 13
type input "**********"
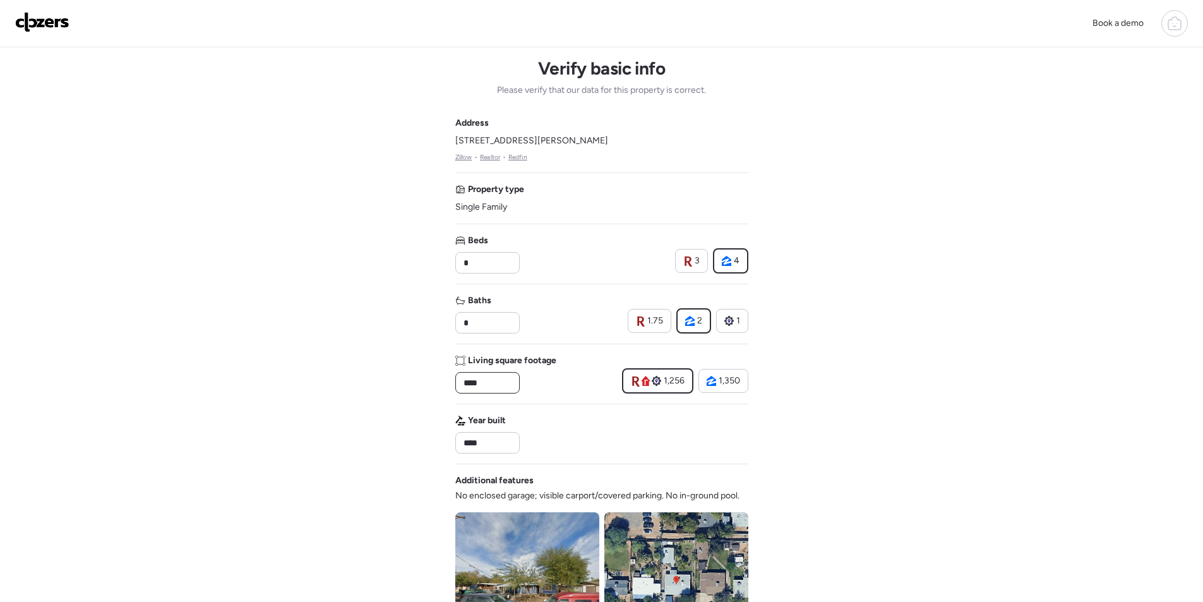
click at [500, 386] on input "****" at bounding box center [487, 383] width 53 height 18
type input "****"
click at [621, 394] on div "Address 916 W Pierson St, Phoenix, AZ 85013 Zillow • Realtor • Redfin Property …" at bounding box center [601, 454] width 293 height 675
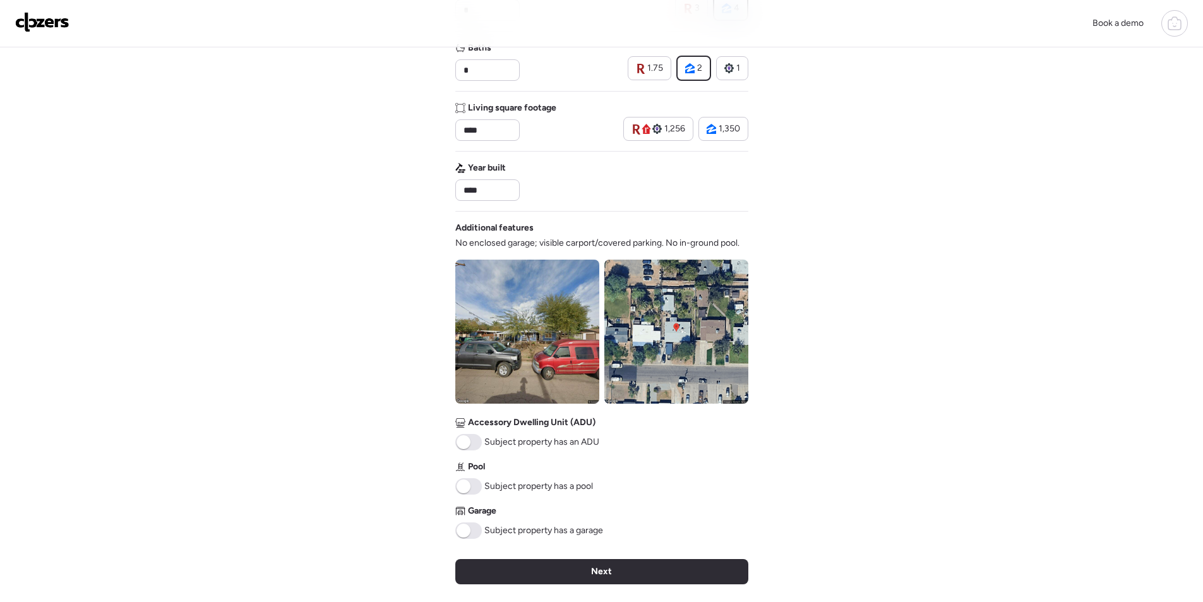
scroll to position [316, 0]
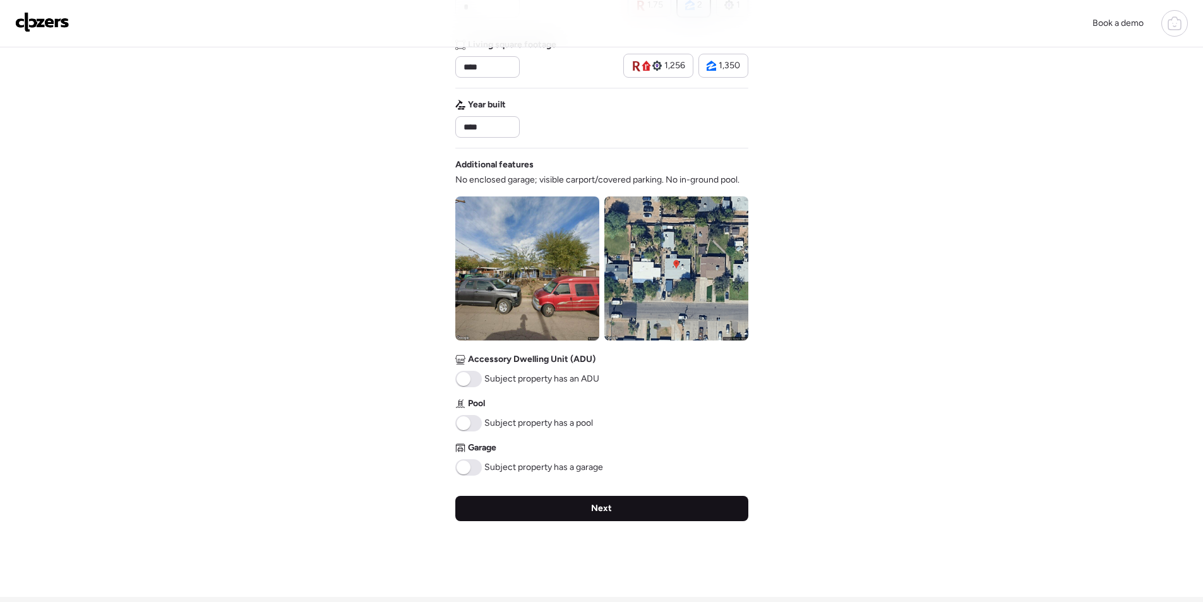
click at [504, 504] on div "Next" at bounding box center [601, 508] width 293 height 25
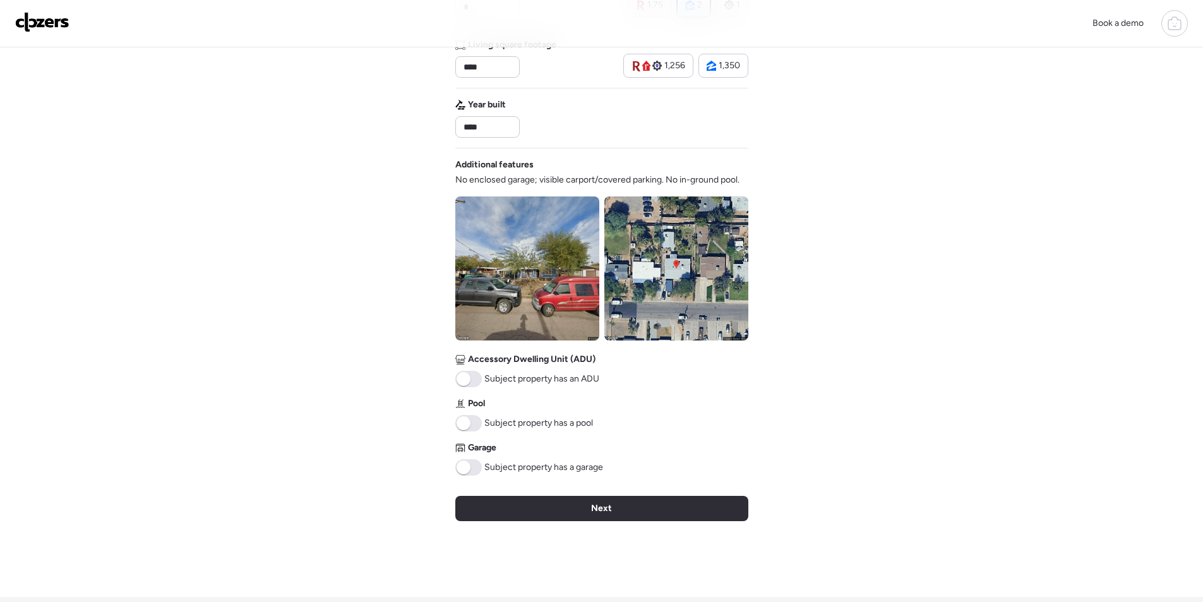
scroll to position [0, 0]
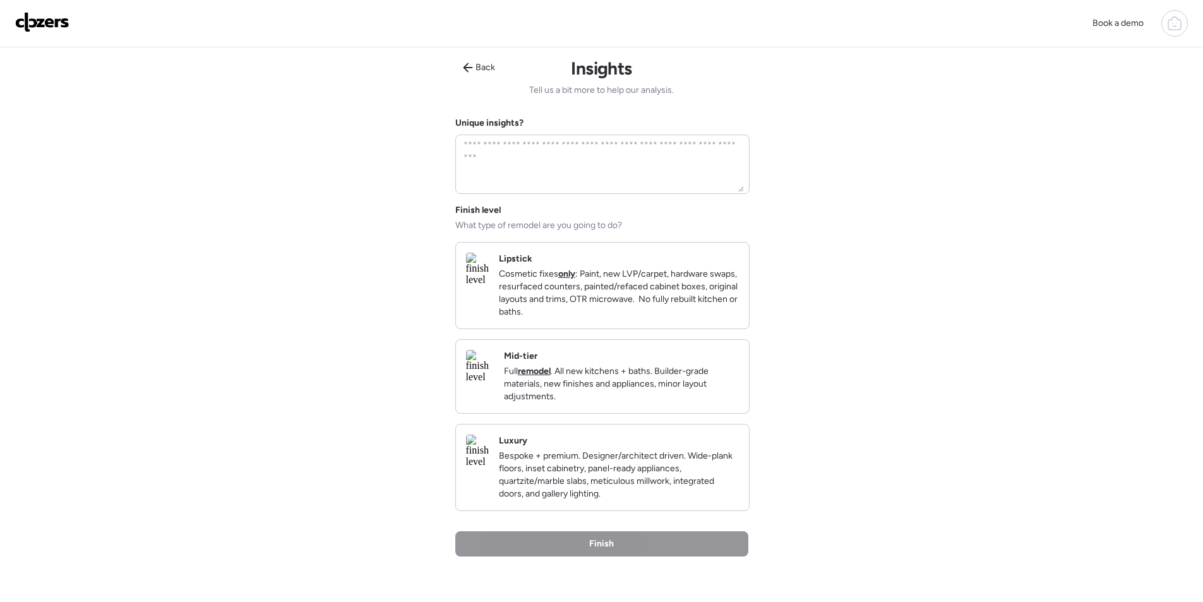
click at [730, 401] on p "Full remodel . All new kitchens + baths. Builder-grade materials, new finishes …" at bounding box center [621, 384] width 235 height 38
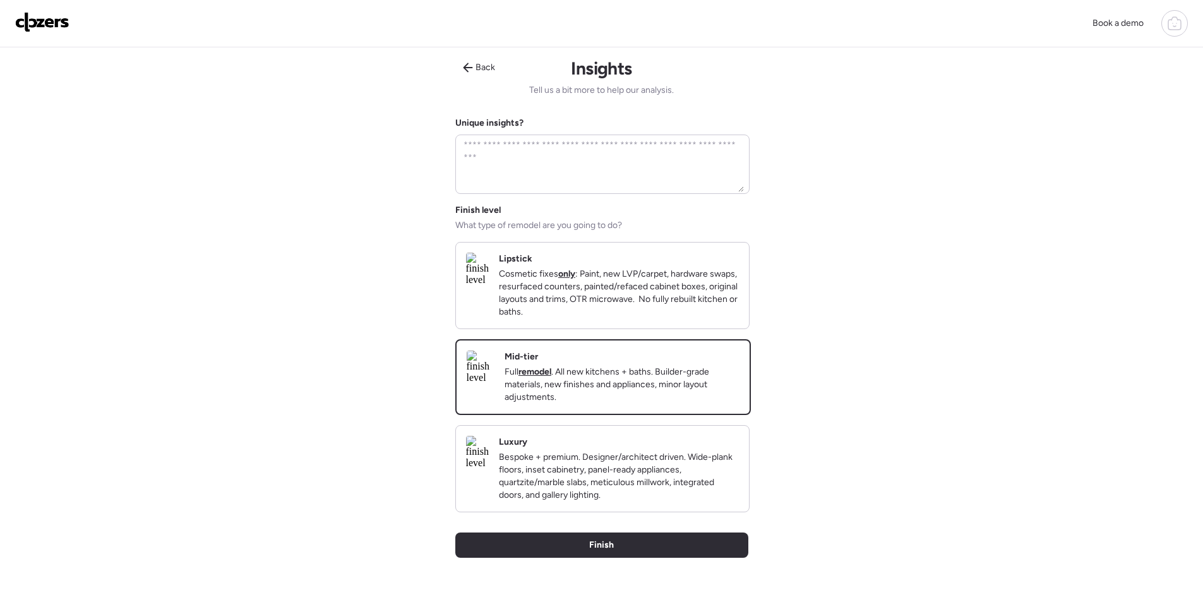
click at [647, 547] on div "Back Insights Tell us a bit more to help our analysis. Unique insights? Finish …" at bounding box center [601, 340] width 293 height 586
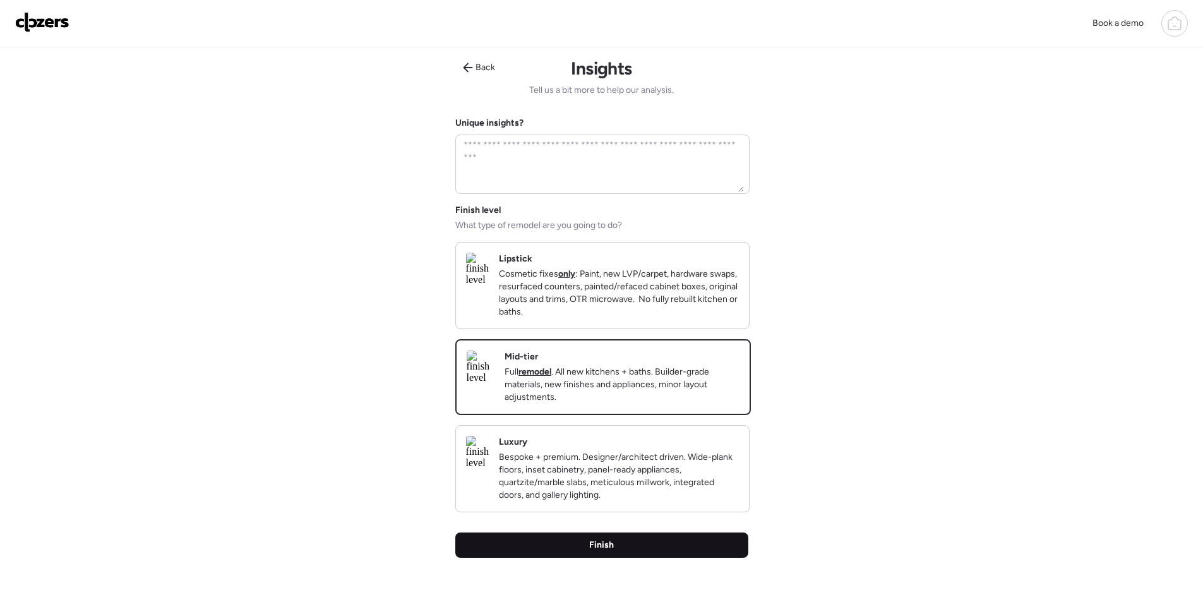
click at [641, 558] on div "Finish" at bounding box center [601, 545] width 293 height 25
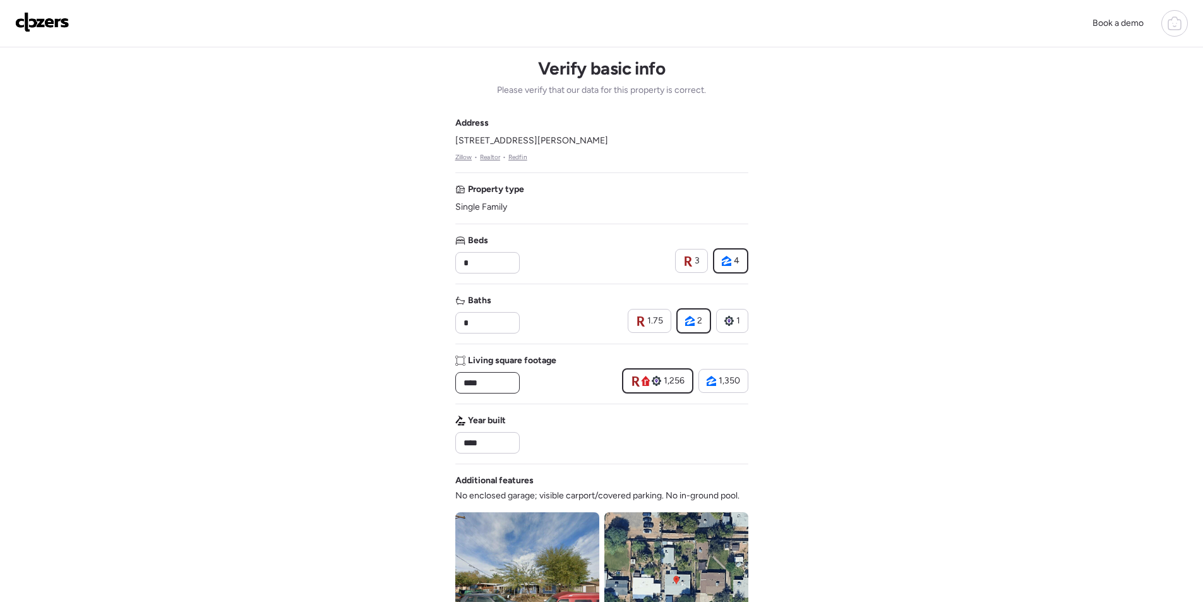
click at [484, 380] on input "****" at bounding box center [487, 383] width 53 height 18
type input "****"
click at [554, 439] on div "Year built ****" at bounding box center [601, 433] width 293 height 39
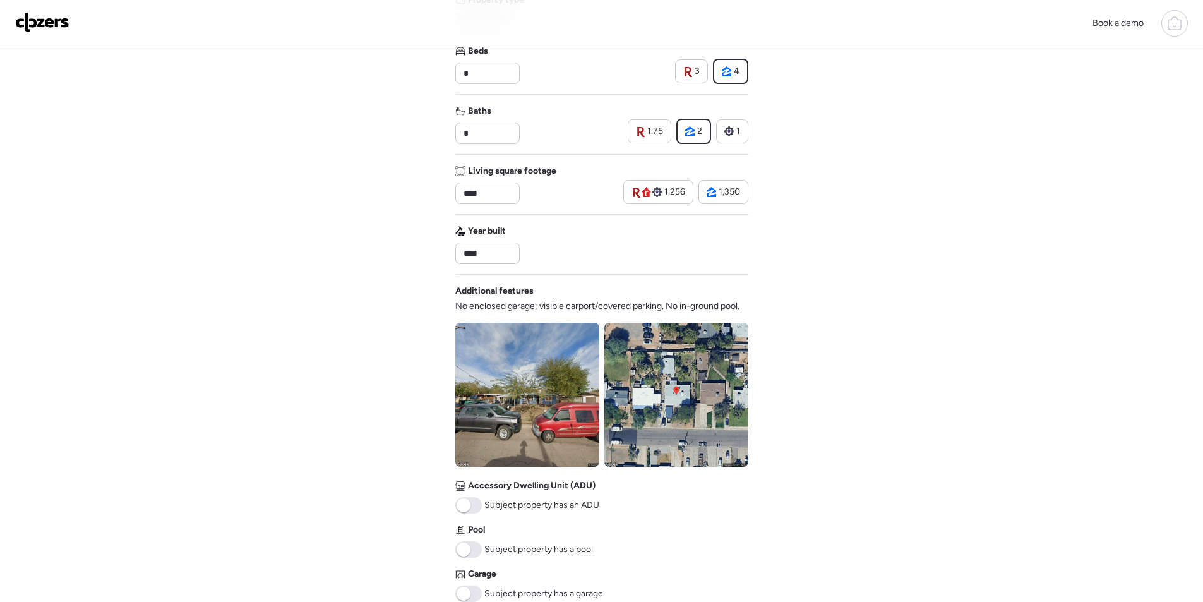
scroll to position [253, 0]
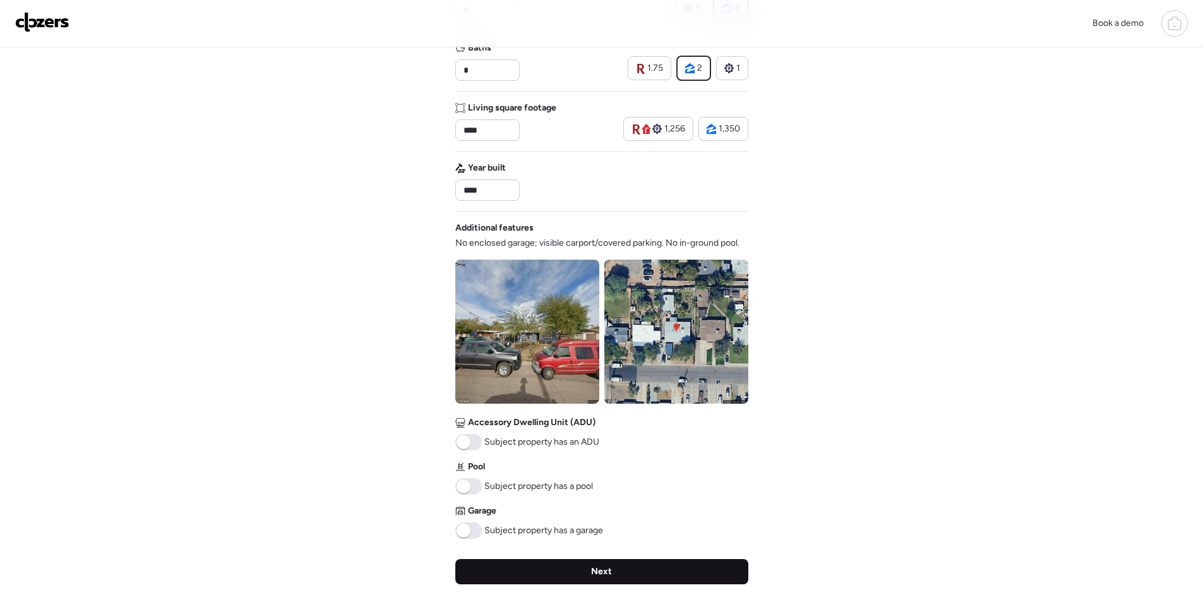
click at [651, 573] on div "Next" at bounding box center [601, 571] width 293 height 25
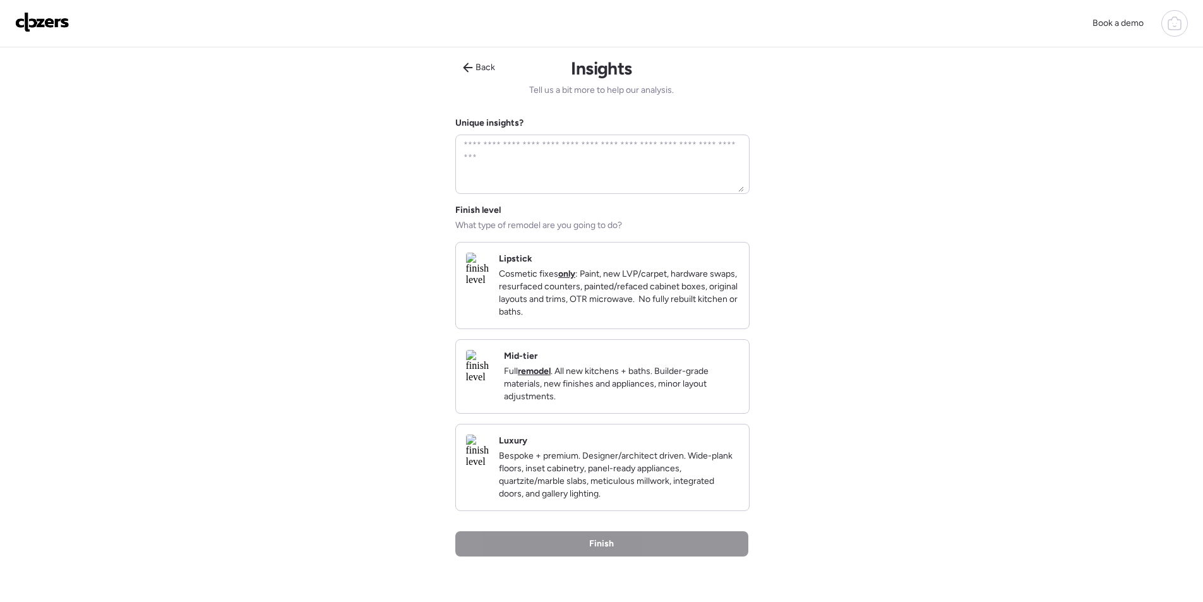
click at [744, 383] on div "Mid-tier Full remodel . All new kitchens + baths. Builder-grade materials, new …" at bounding box center [602, 376] width 293 height 73
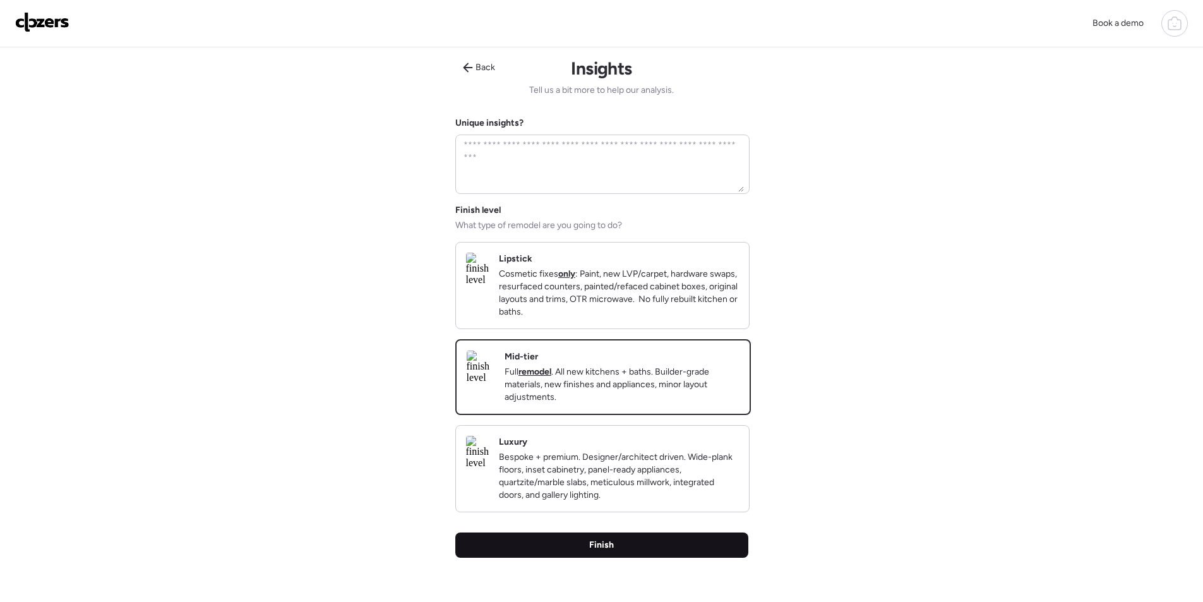
click at [684, 558] on div "Finish" at bounding box center [601, 545] width 293 height 25
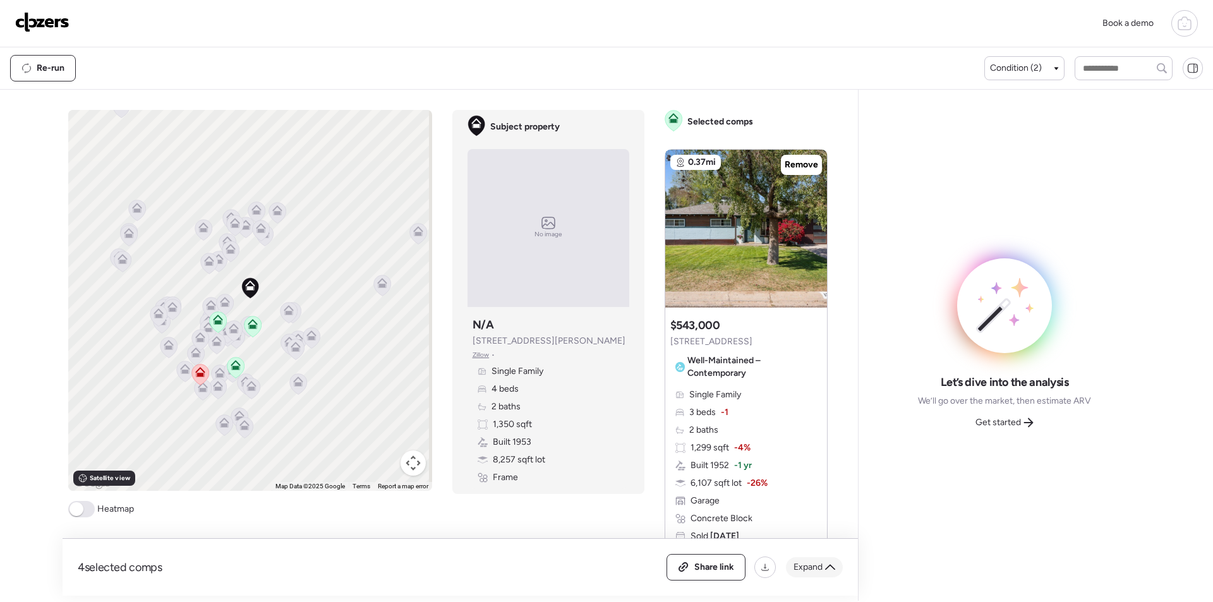
click at [804, 569] on span "Expand" at bounding box center [807, 567] width 29 height 13
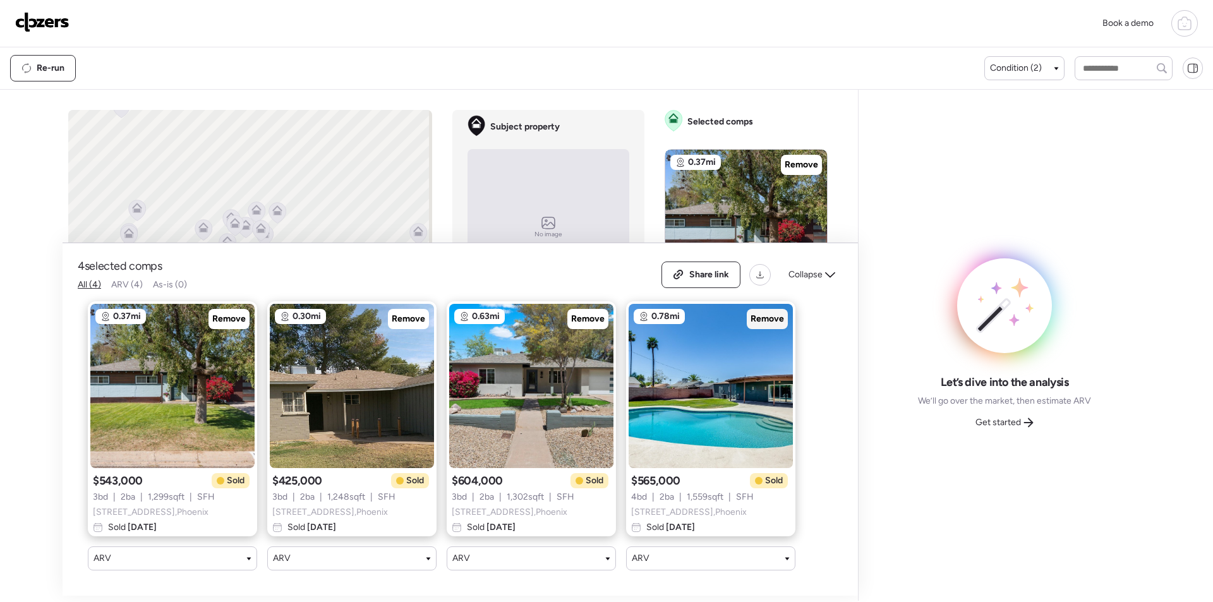
click at [780, 309] on div "Remove" at bounding box center [767, 319] width 41 height 20
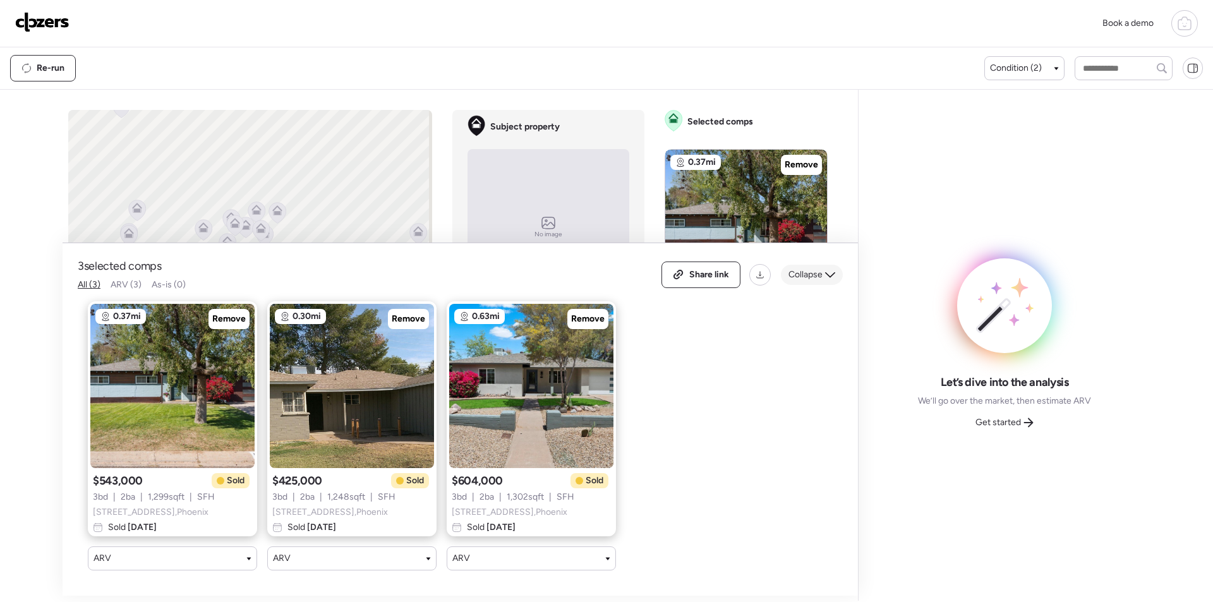
click at [812, 268] on span "Collapse" at bounding box center [805, 274] width 34 height 13
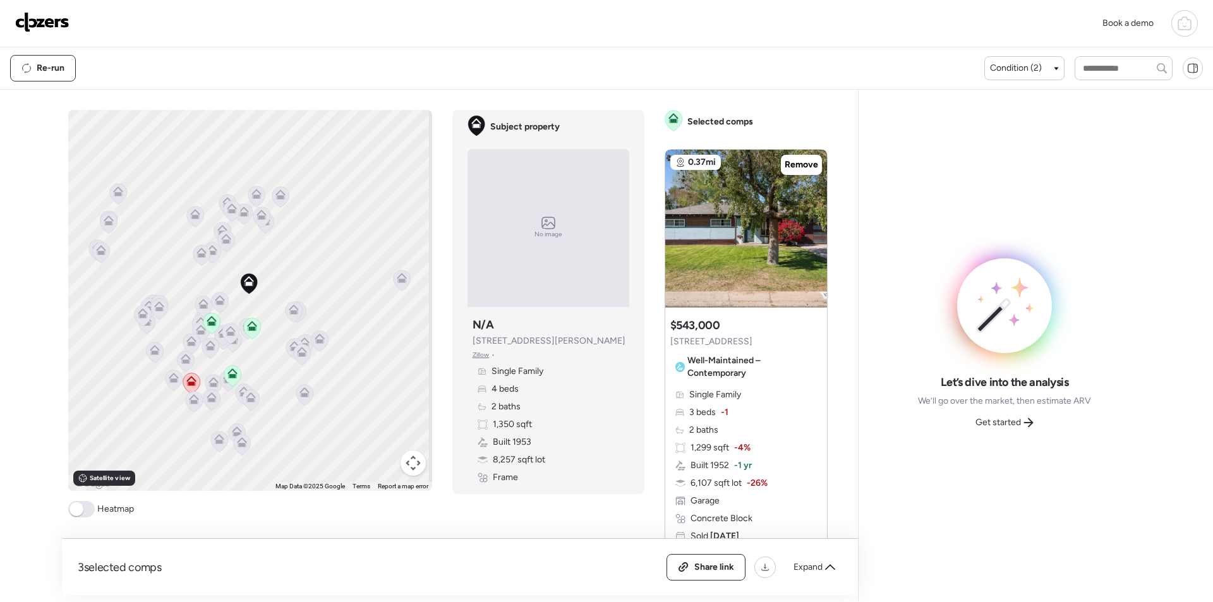
click at [1008, 411] on div "Let’s dive into the analysis We’ll go over the market, then estimate ARV Get st…" at bounding box center [1004, 404] width 173 height 58
click at [1009, 418] on span "Get started" at bounding box center [997, 422] width 45 height 13
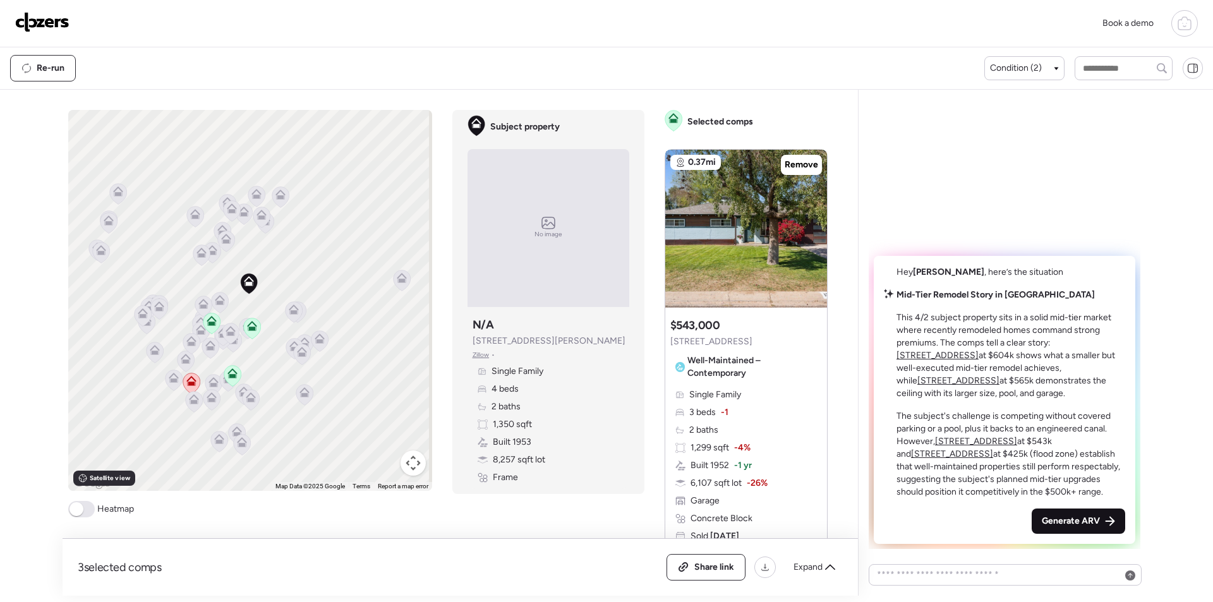
click at [1075, 533] on div "Generate ARV" at bounding box center [1078, 521] width 93 height 25
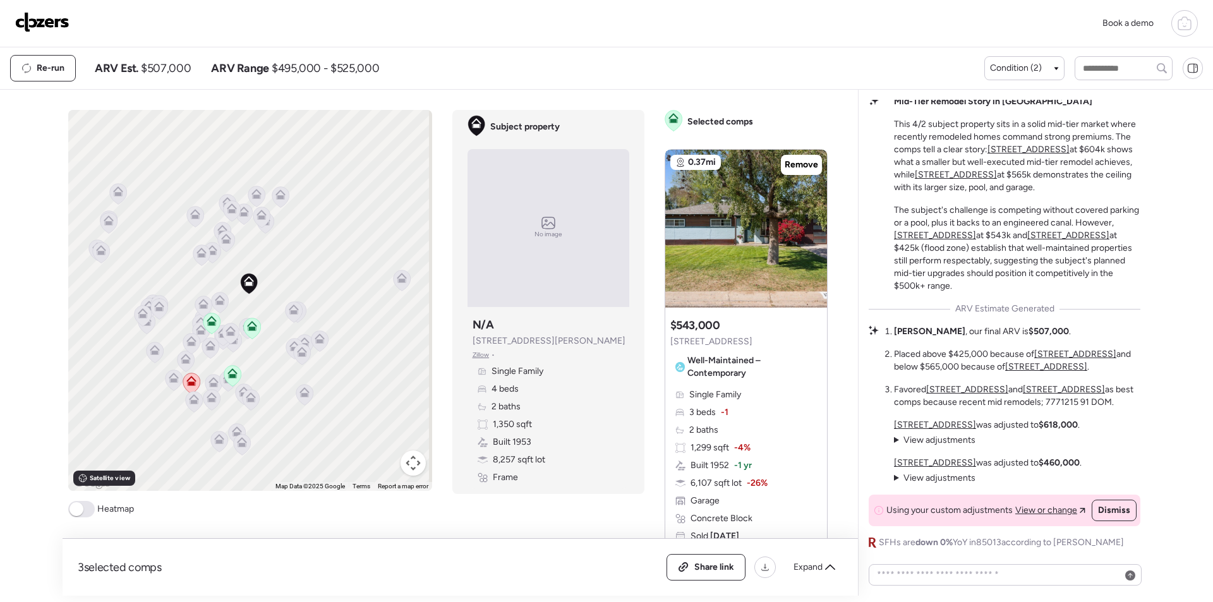
click at [178, 55] on div "Re-run ARV Est. $507,000 ARV Range $495,000 - $525,000 Condition (2)" at bounding box center [606, 68] width 1213 height 42
click at [174, 69] on span "$507,000" at bounding box center [166, 68] width 50 height 15
copy span "507,000"
click at [34, 16] on img at bounding box center [42, 22] width 54 height 20
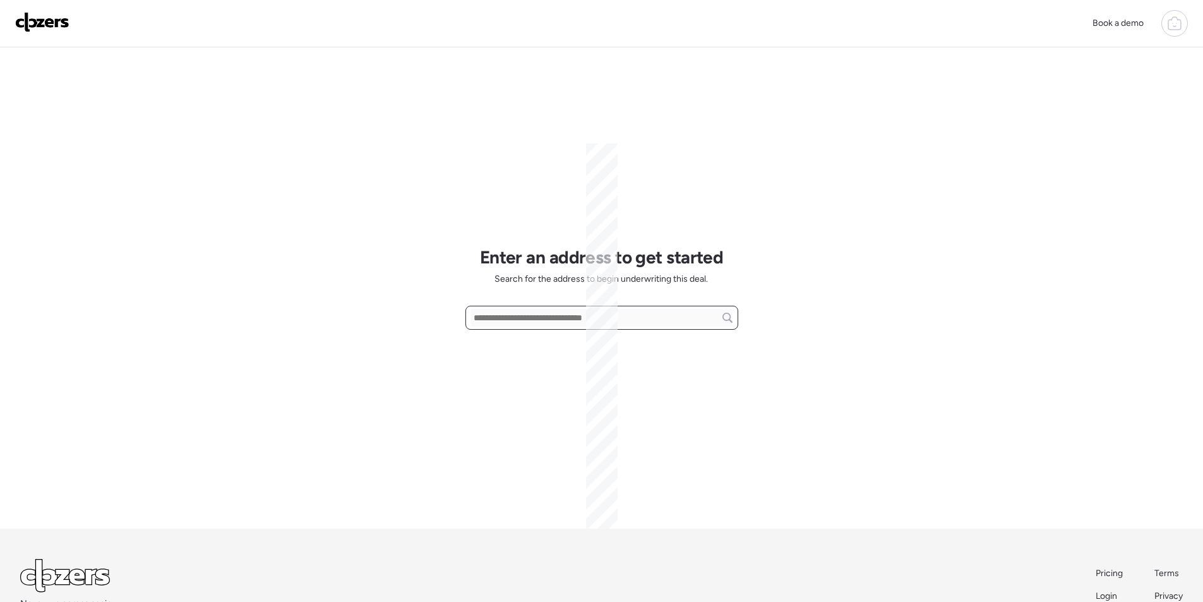
click at [522, 320] on input "text" at bounding box center [602, 318] width 262 height 18
paste input "**********"
click at [538, 341] on span "[STREET_ADDRESS][PERSON_NAME]" at bounding box center [547, 341] width 153 height 13
type input "**********"
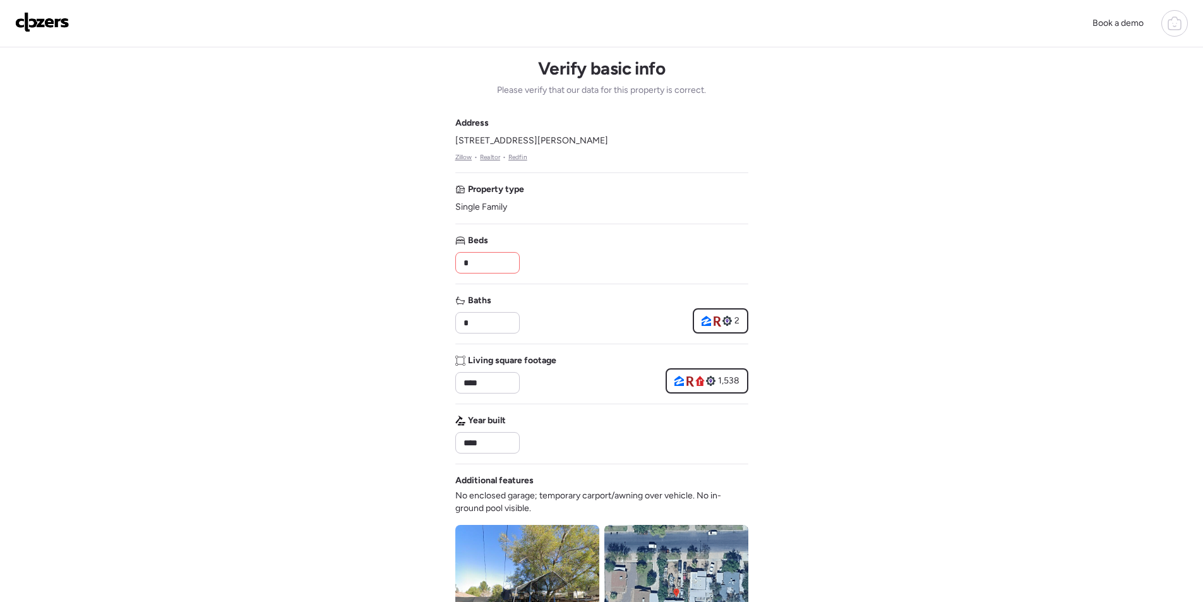
click at [492, 267] on input "*" at bounding box center [487, 263] width 53 height 18
type input "*"
click at [576, 255] on div "Beds *" at bounding box center [601, 253] width 293 height 39
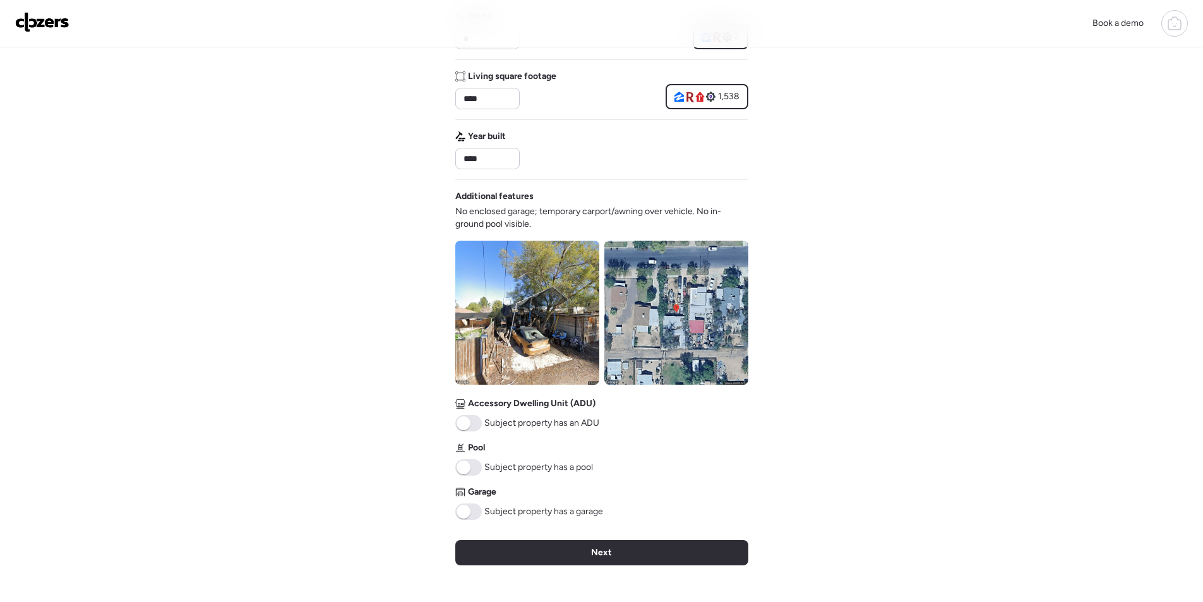
scroll to position [318, 0]
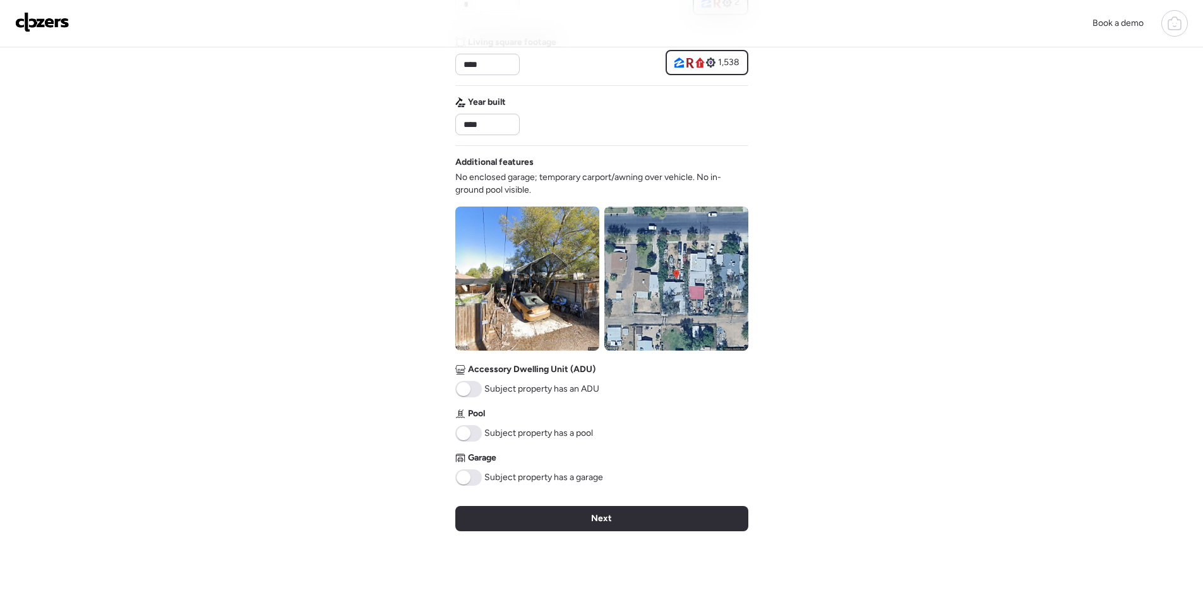
click at [543, 529] on div "Next" at bounding box center [601, 518] width 293 height 25
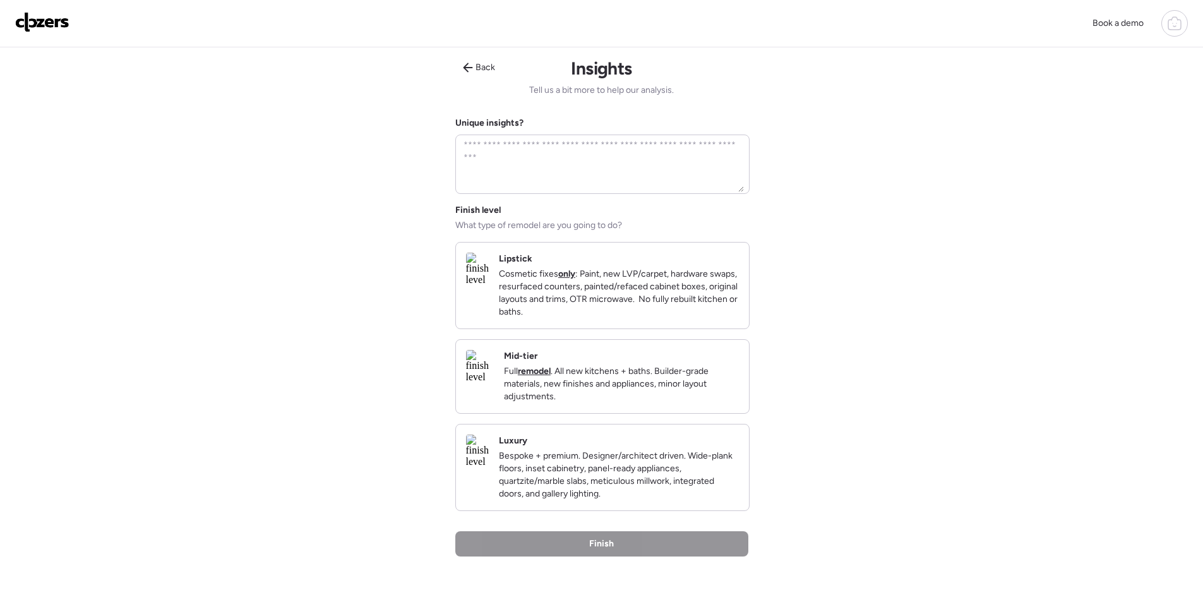
click at [684, 385] on p "Full remodel . All new kitchens + baths. Builder-grade materials, new finishes …" at bounding box center [621, 384] width 235 height 38
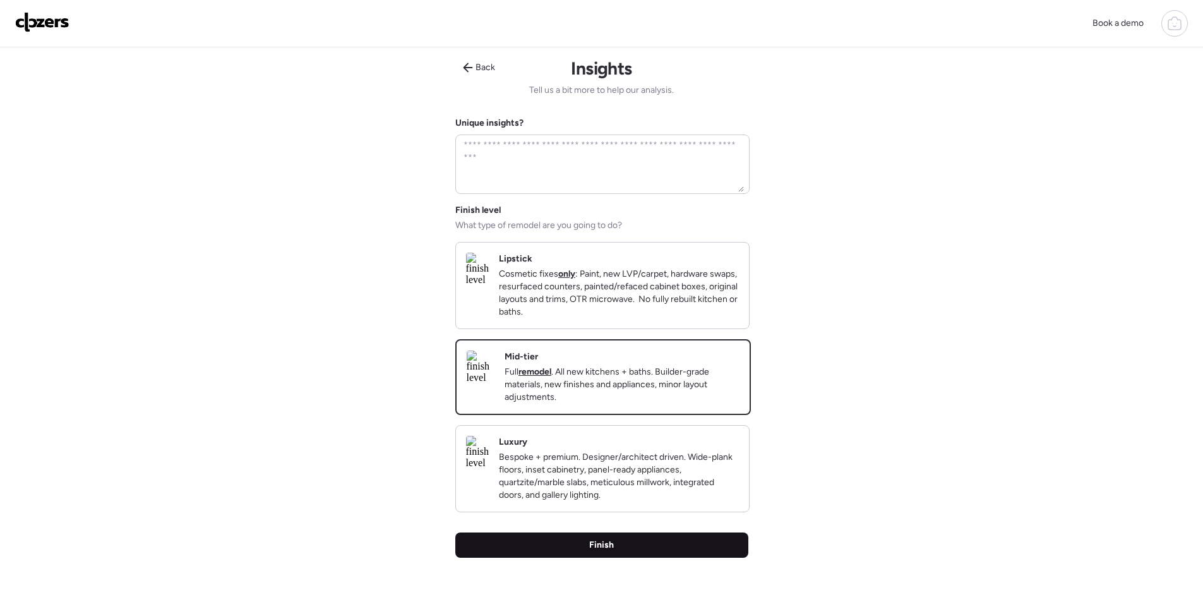
click at [670, 558] on div "Finish" at bounding box center [601, 545] width 293 height 25
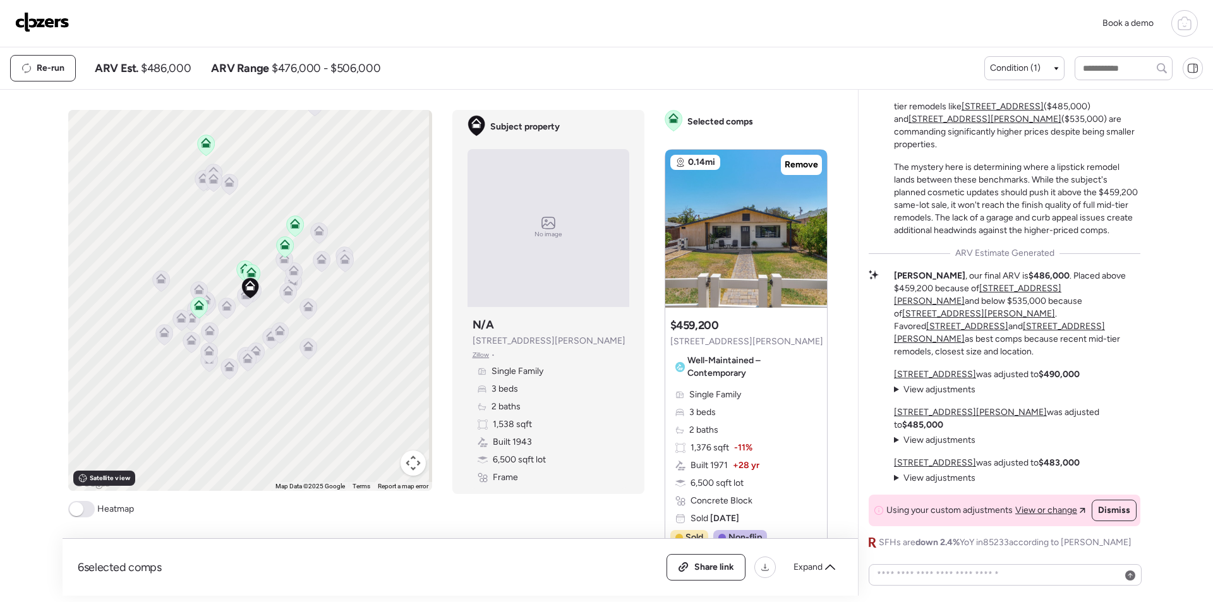
click at [260, 546] on div "6 selected comps All (6) ARV (6) As-is (0) Share link Expand" at bounding box center [460, 567] width 795 height 57
click at [331, 531] on div "To activate drag with keyboard, press Alt + Enter. Once in keyboard drag state,…" at bounding box center [452, 353] width 769 height 486
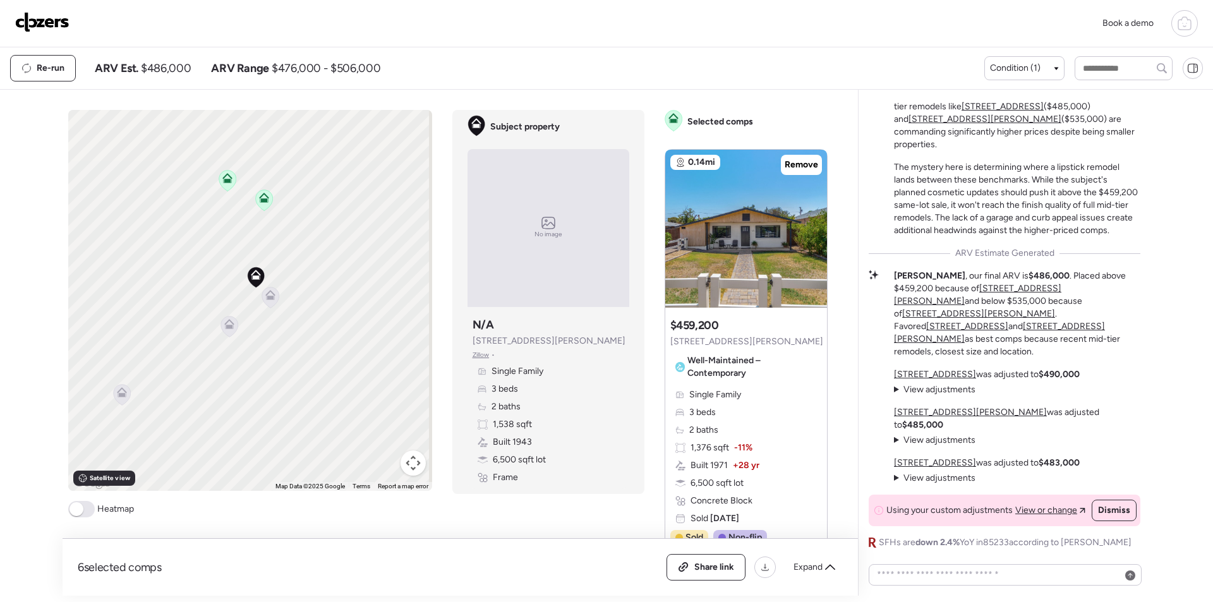
click at [271, 300] on icon at bounding box center [270, 297] width 17 height 21
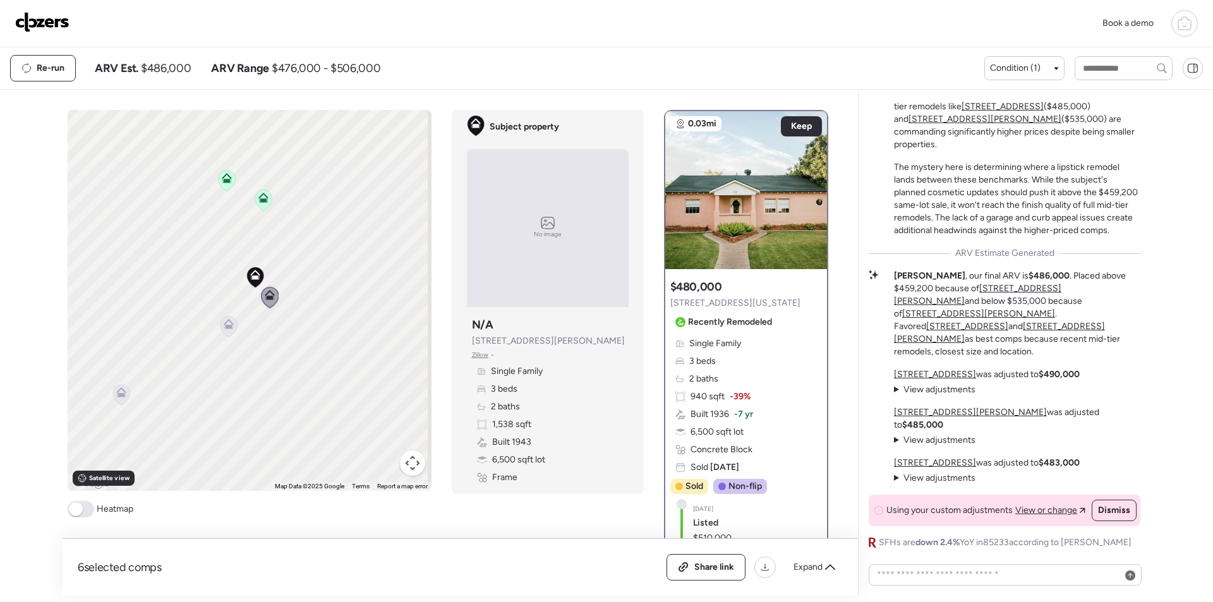
click at [166, 63] on span "$486,000" at bounding box center [166, 68] width 50 height 15
click at [166, 64] on span "$486,000" at bounding box center [166, 68] width 50 height 15
click at [145, 83] on div "Re-run ARV Est. $486,000 ARV Range $476,000 - $506,000 Condition (1)" at bounding box center [606, 68] width 1213 height 42
click at [157, 73] on span "$486,000" at bounding box center [166, 68] width 50 height 15
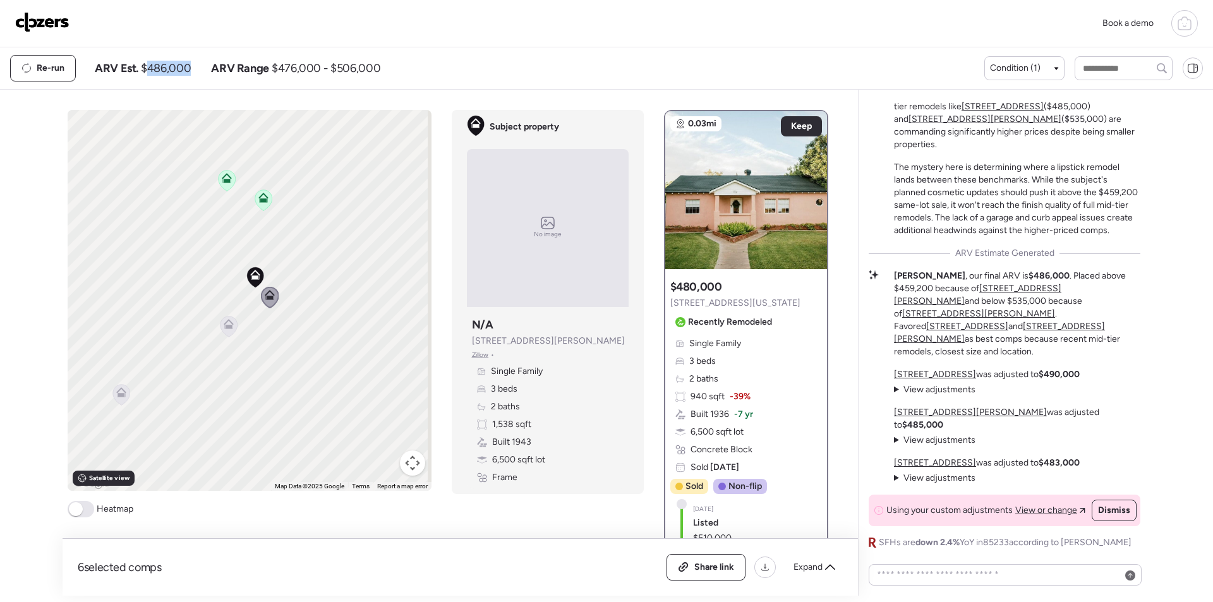
click at [157, 73] on span "$486,000" at bounding box center [166, 68] width 50 height 15
copy span "486,000"
click at [709, 564] on span "Share link" at bounding box center [714, 567] width 40 height 13
